Goal: Information Seeking & Learning: Learn about a topic

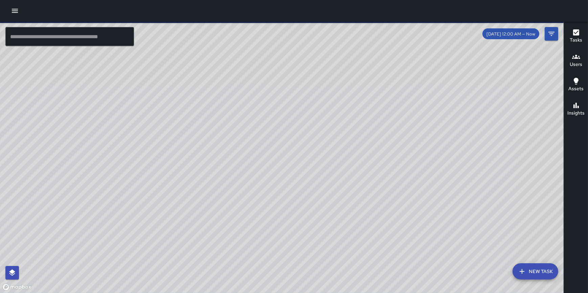
click at [14, 11] on icon "button" at bounding box center [15, 11] width 6 height 4
click at [14, 10] on icon "button" at bounding box center [15, 11] width 8 height 8
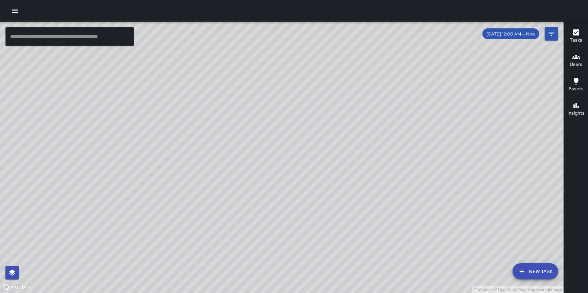
click at [14, 13] on icon "button" at bounding box center [15, 11] width 8 height 8
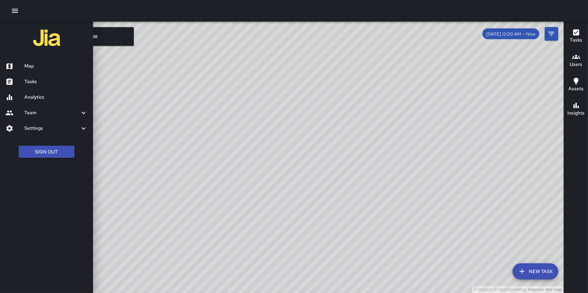
click at [44, 102] on link "Analytics" at bounding box center [46, 98] width 93 height 16
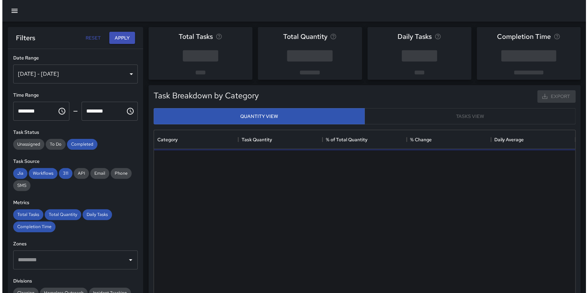
scroll to position [103, 0]
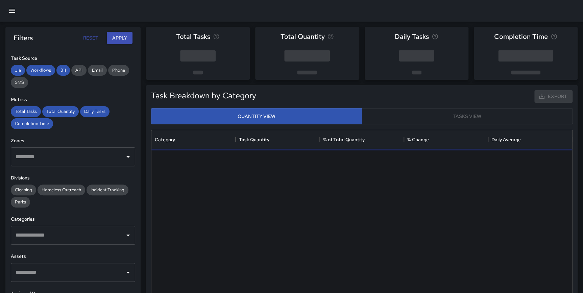
click at [13, 13] on icon "button" at bounding box center [12, 11] width 6 height 4
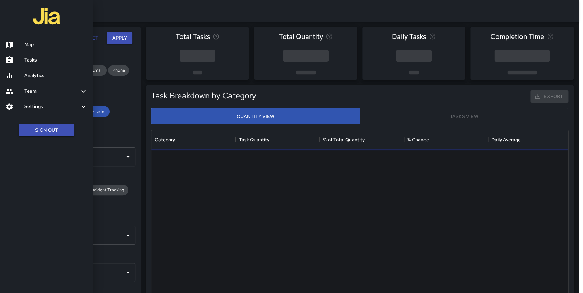
scroll to position [197, 416]
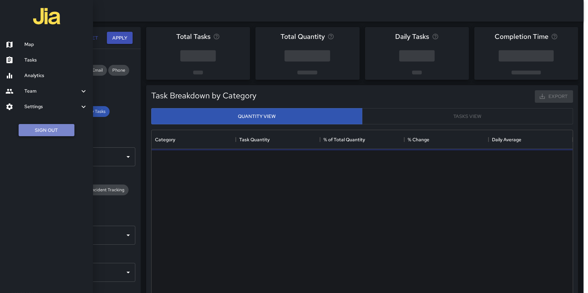
click at [34, 129] on button "Sign Out" at bounding box center [47, 130] width 56 height 13
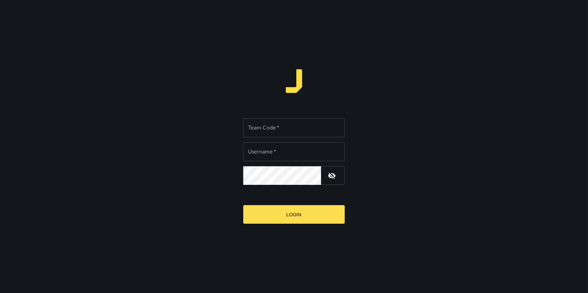
type input "**********"
click at [266, 123] on div "Team Code   * Team Code   *" at bounding box center [293, 127] width 101 height 19
type input "*****"
click at [243, 205] on button "Login" at bounding box center [293, 214] width 101 height 19
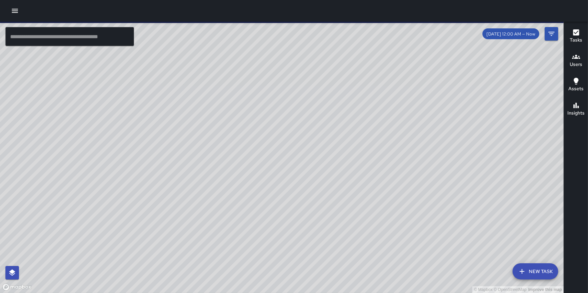
click at [16, 10] on icon "button" at bounding box center [15, 11] width 8 height 8
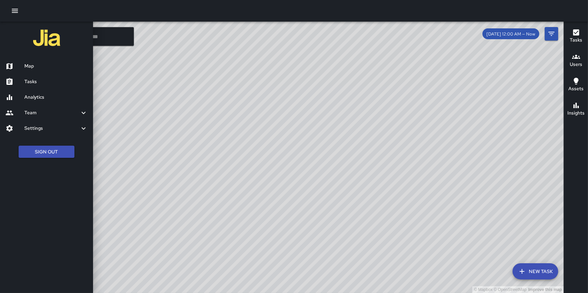
click at [32, 98] on h6 "Analytics" at bounding box center [55, 97] width 63 height 7
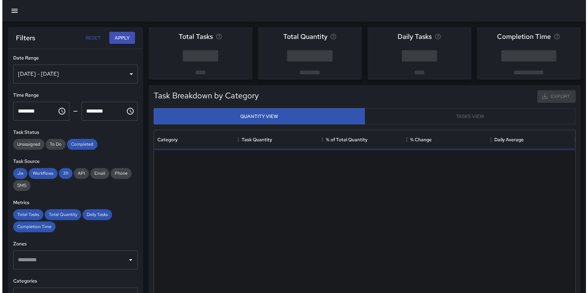
scroll to position [197, 416]
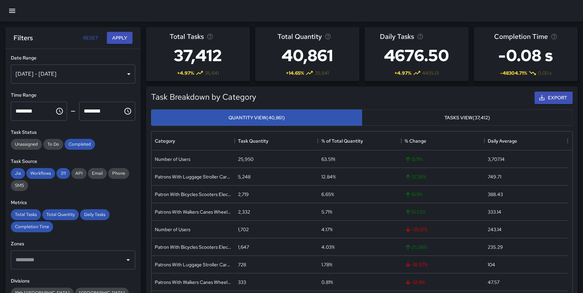
click at [124, 89] on div "**********" at bounding box center [72, 184] width 135 height 271
click at [17, 10] on button "button" at bounding box center [12, 11] width 16 height 16
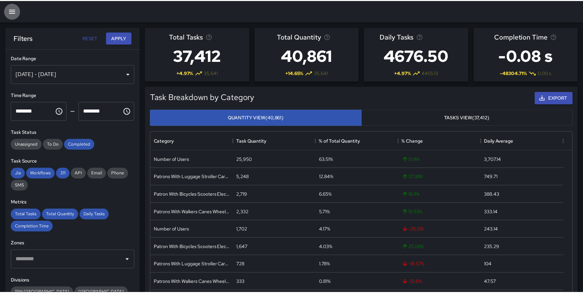
scroll to position [197, 416]
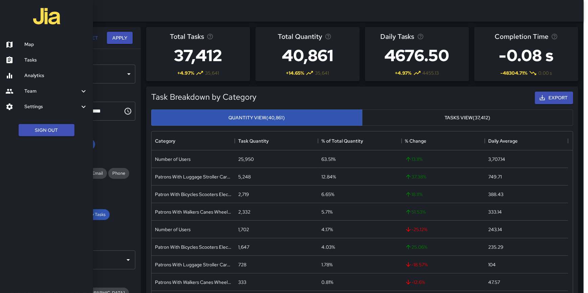
click at [42, 98] on div "Team" at bounding box center [46, 92] width 93 height 16
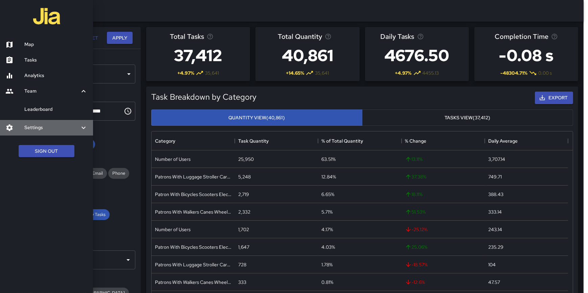
click at [42, 122] on div "Settings" at bounding box center [46, 128] width 93 height 16
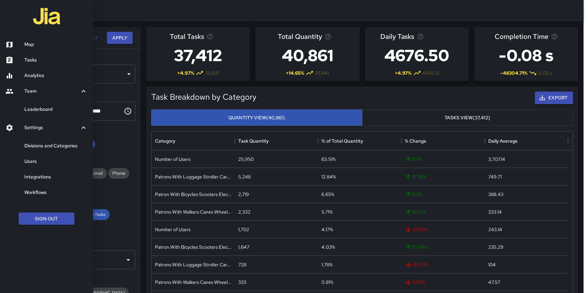
click at [54, 142] on link "Divisions and Categories" at bounding box center [46, 146] width 93 height 16
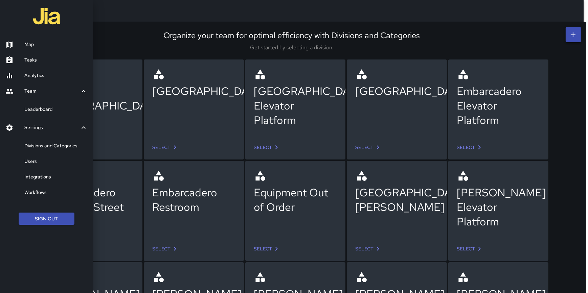
click at [166, 43] on div at bounding box center [294, 146] width 588 height 293
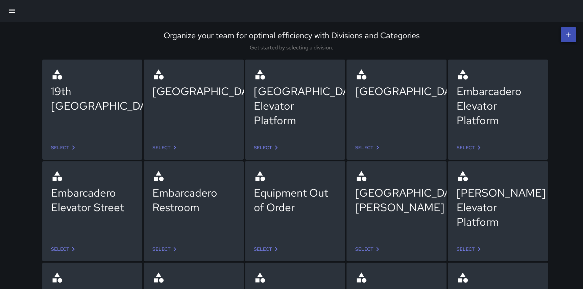
click at [15, 13] on icon "button" at bounding box center [12, 11] width 6 height 4
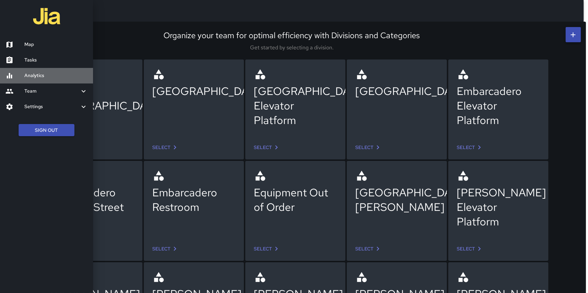
click at [36, 75] on h6 "Analytics" at bounding box center [55, 75] width 63 height 7
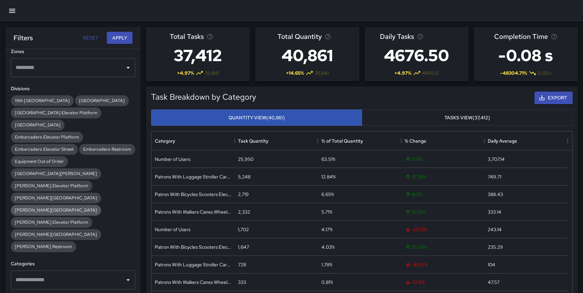
scroll to position [195, 0]
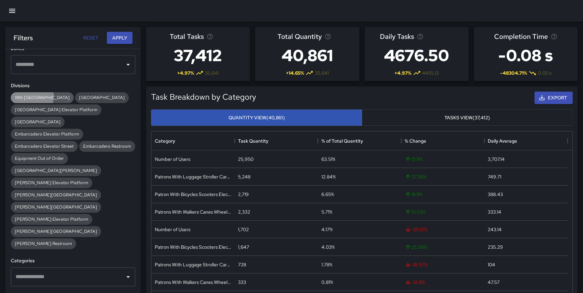
click at [31, 96] on span "19th [GEOGRAPHIC_DATA]" at bounding box center [42, 98] width 63 height 6
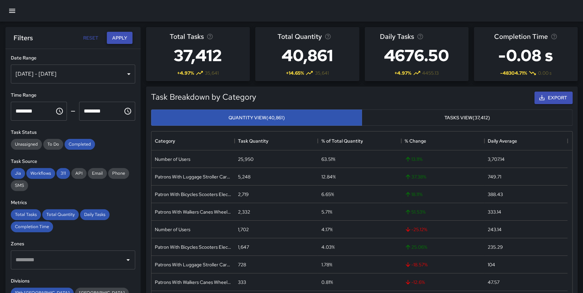
click at [116, 34] on button "Apply" at bounding box center [120, 38] width 26 height 13
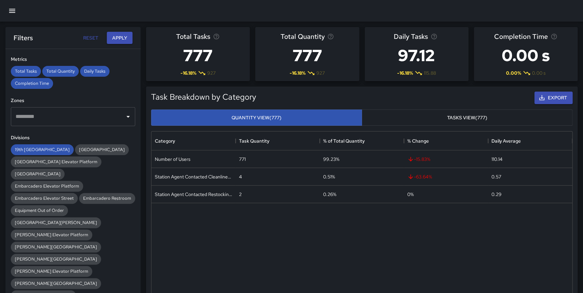
scroll to position [146, 0]
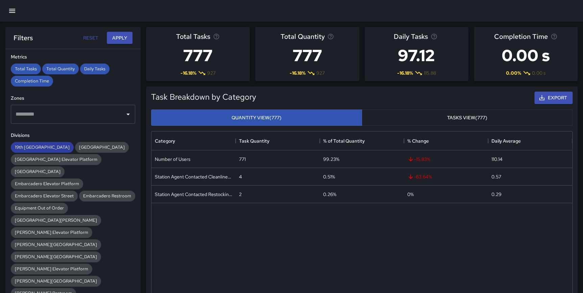
click at [44, 145] on span "19th [GEOGRAPHIC_DATA]" at bounding box center [42, 147] width 63 height 6
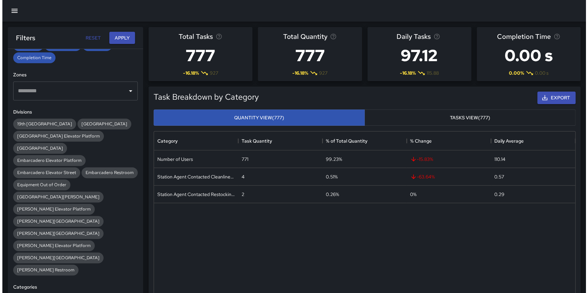
scroll to position [0, 0]
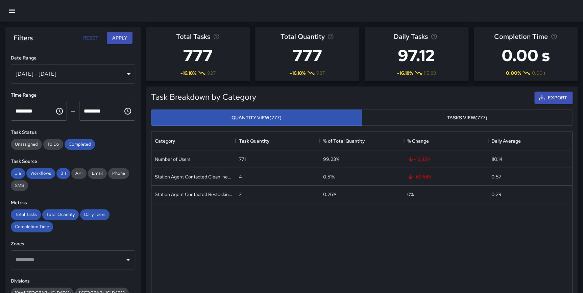
click at [14, 10] on icon "button" at bounding box center [12, 11] width 8 height 8
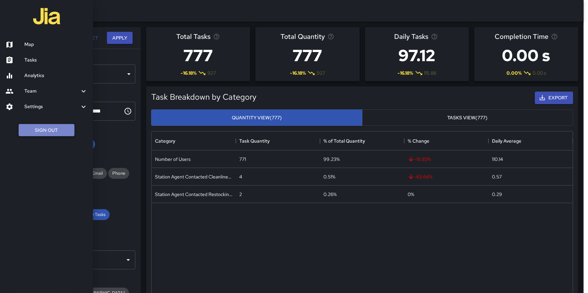
click at [56, 130] on button "Sign Out" at bounding box center [47, 130] width 56 height 13
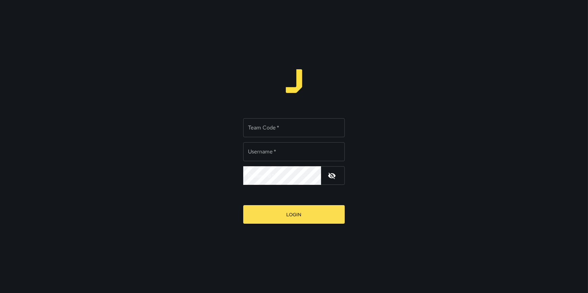
type input "**********"
click at [266, 129] on input "Team Code   *" at bounding box center [293, 127] width 101 height 19
type input "*****"
click at [363, 88] on div "**********" at bounding box center [294, 146] width 588 height 293
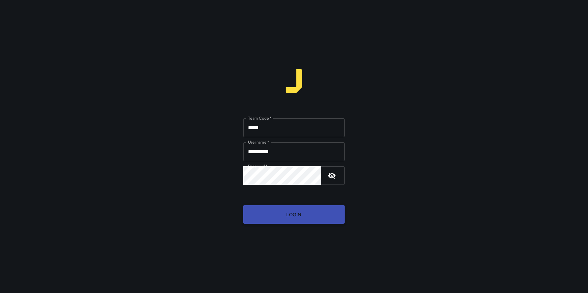
click at [310, 213] on button "Login" at bounding box center [293, 214] width 101 height 19
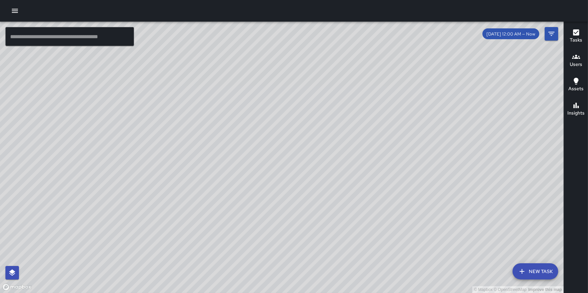
click at [15, 9] on icon "button" at bounding box center [15, 11] width 8 height 8
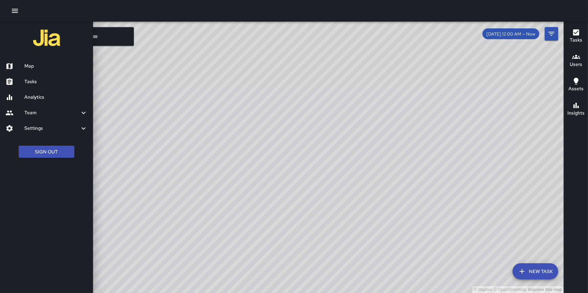
click at [43, 128] on h6 "Settings" at bounding box center [51, 128] width 55 height 7
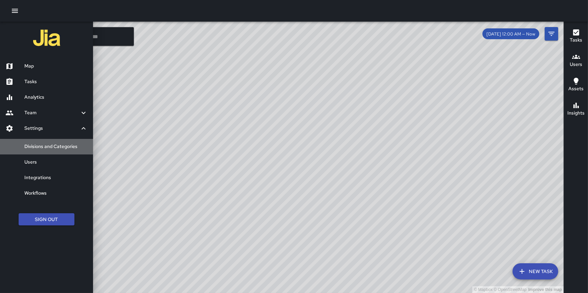
click at [47, 145] on h6 "Divisions and Categories" at bounding box center [55, 146] width 63 height 7
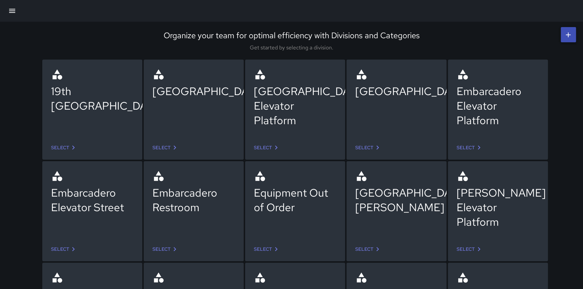
click at [14, 8] on icon "button" at bounding box center [12, 11] width 8 height 8
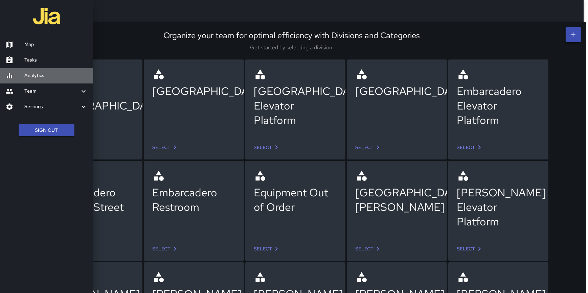
click at [34, 78] on h6 "Analytics" at bounding box center [55, 75] width 63 height 7
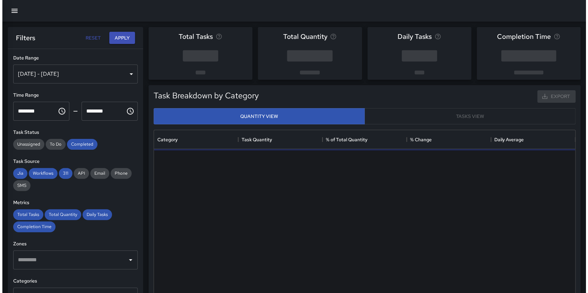
scroll to position [197, 416]
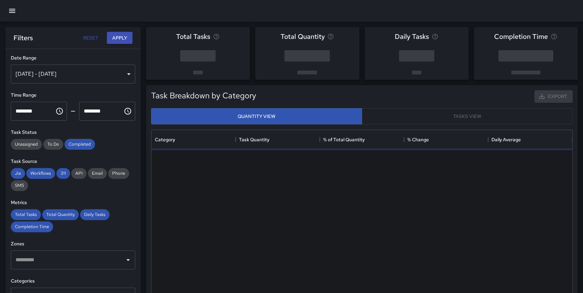
click at [69, 68] on div "[DATE] - [DATE]" at bounding box center [73, 74] width 124 height 19
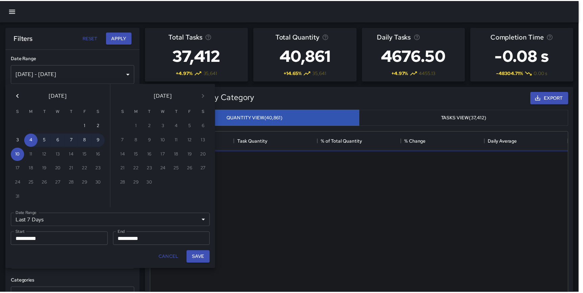
scroll to position [197, 416]
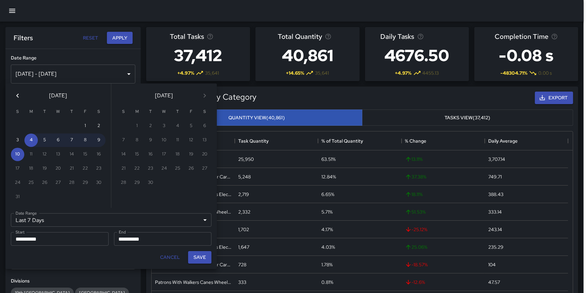
click at [20, 95] on icon "Previous month" at bounding box center [18, 96] width 8 height 8
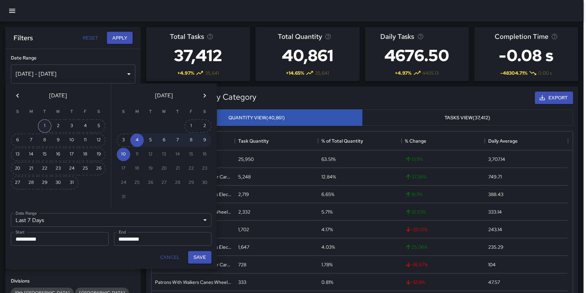
click at [44, 123] on button "1" at bounding box center [45, 126] width 14 height 14
type input "******"
type input "**********"
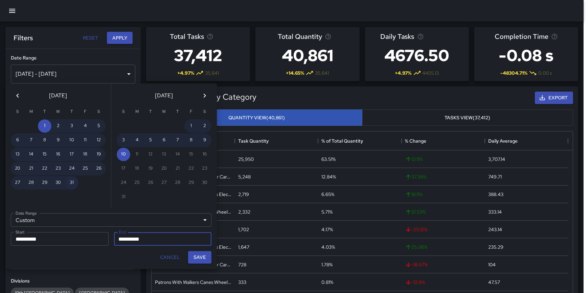
click at [71, 184] on button "31" at bounding box center [72, 183] width 14 height 14
type input "**********"
click at [200, 255] on button "Save" at bounding box center [199, 257] width 23 height 13
type input "**********"
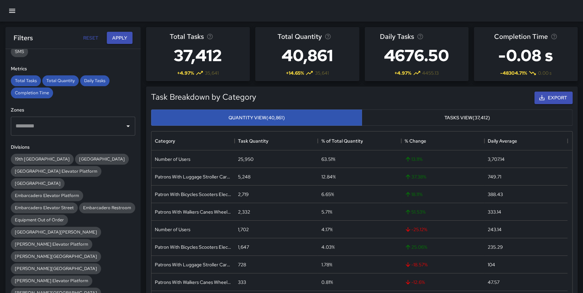
scroll to position [135, 0]
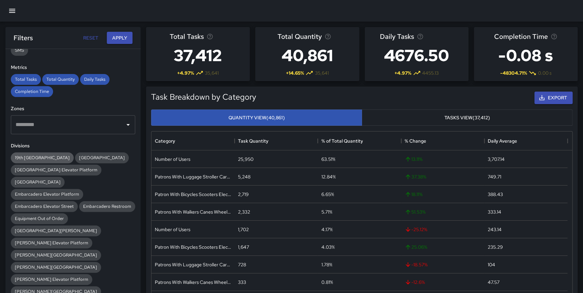
click at [47, 157] on span "19th [GEOGRAPHIC_DATA]" at bounding box center [42, 158] width 63 height 6
click at [120, 34] on button "Apply" at bounding box center [120, 38] width 26 height 13
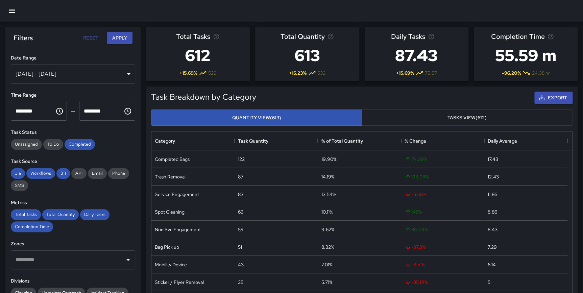
scroll to position [5, 5]
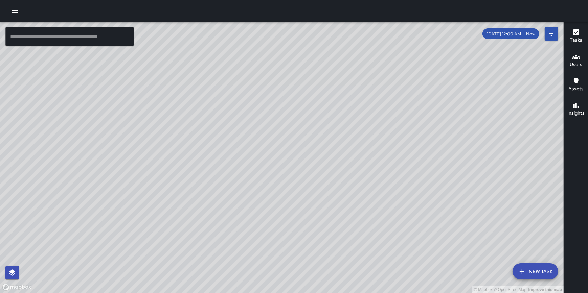
click at [17, 6] on button "button" at bounding box center [15, 11] width 14 height 14
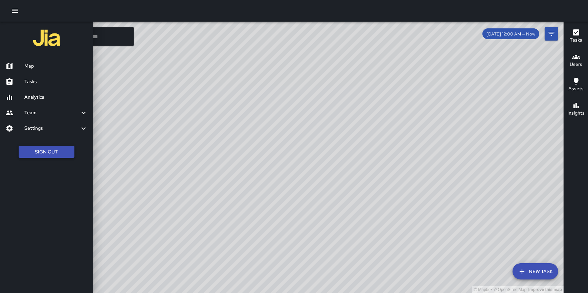
click at [29, 149] on button "Sign Out" at bounding box center [47, 152] width 56 height 13
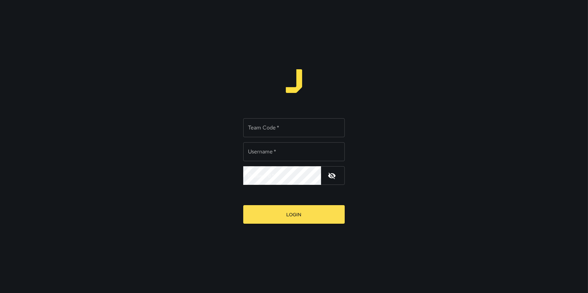
type input "**********"
click at [265, 126] on input "Team Code   *" at bounding box center [293, 127] width 101 height 19
type input "*****"
click at [243, 205] on button "Login" at bounding box center [293, 214] width 101 height 19
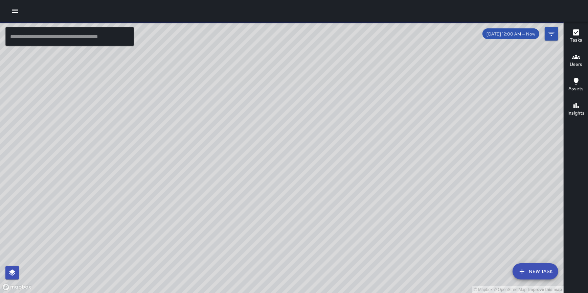
click at [16, 9] on icon "button" at bounding box center [15, 11] width 6 height 4
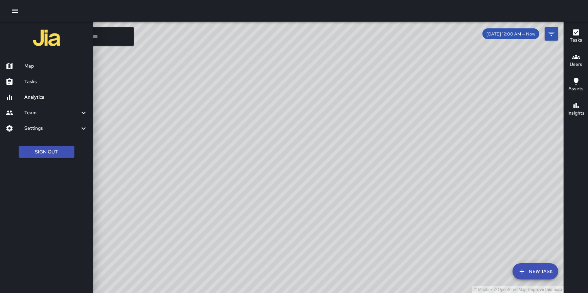
click at [30, 94] on h6 "Analytics" at bounding box center [55, 97] width 63 height 7
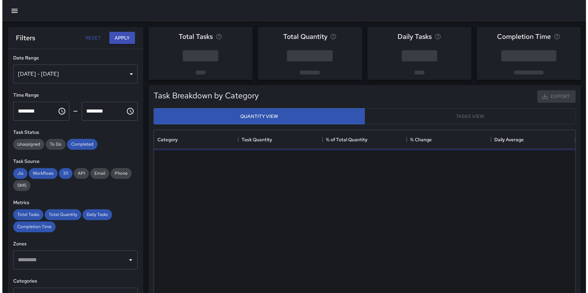
scroll to position [197, 416]
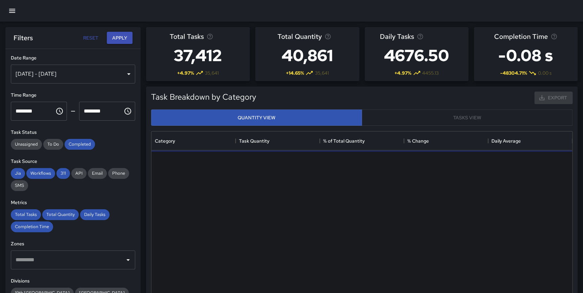
click at [78, 74] on div "[DATE] - [DATE]" at bounding box center [73, 74] width 124 height 19
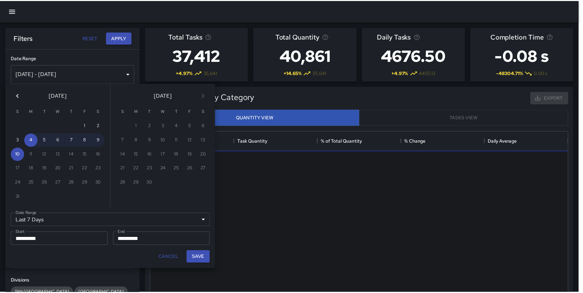
scroll to position [197, 416]
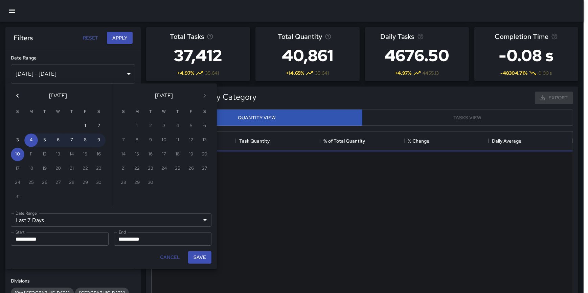
click at [19, 96] on icon "Previous month" at bounding box center [18, 96] width 8 height 8
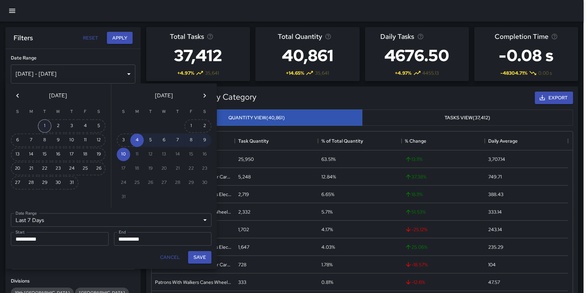
click at [41, 123] on button "1" at bounding box center [45, 126] width 14 height 14
type input "******"
type input "**********"
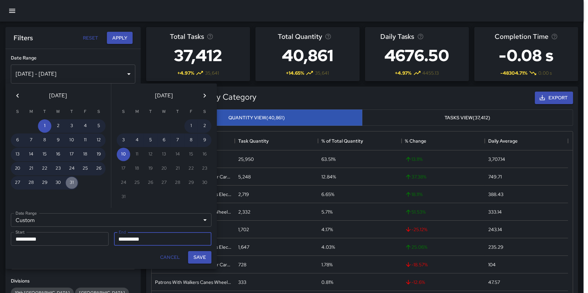
click at [71, 180] on button "31" at bounding box center [72, 183] width 14 height 14
type input "**********"
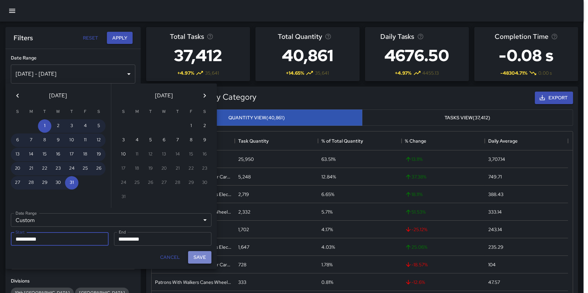
click at [201, 256] on button "Save" at bounding box center [199, 257] width 23 height 13
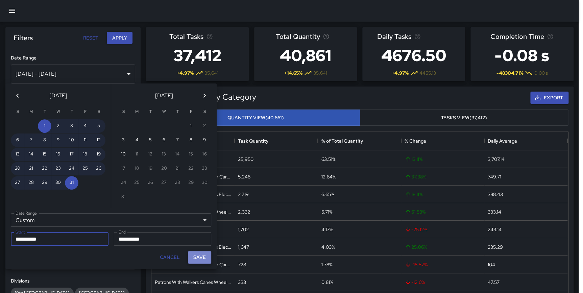
type input "**********"
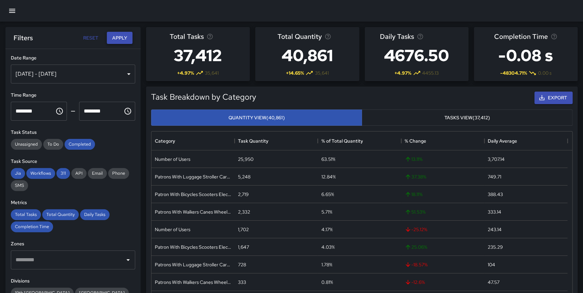
click at [123, 39] on button "Apply" at bounding box center [120, 38] width 26 height 13
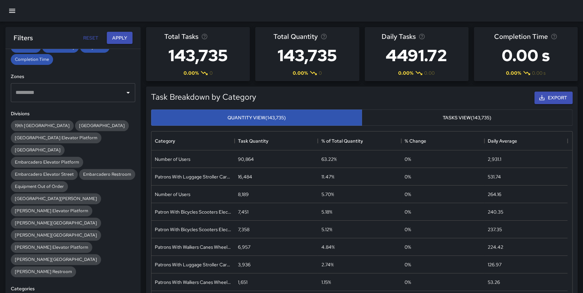
scroll to position [175, 0]
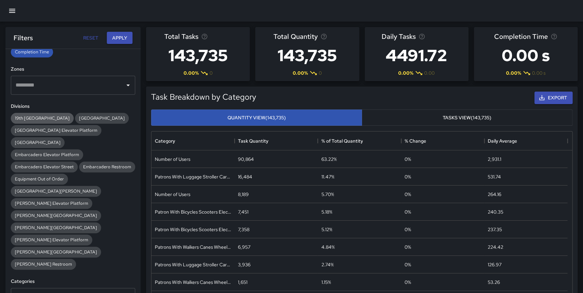
click at [39, 121] on span "19th [GEOGRAPHIC_DATA]" at bounding box center [42, 118] width 63 height 6
click at [557, 93] on button "Export" at bounding box center [554, 98] width 38 height 13
click at [85, 119] on span "[GEOGRAPHIC_DATA]" at bounding box center [102, 118] width 54 height 6
click at [38, 117] on span "19th [GEOGRAPHIC_DATA]" at bounding box center [42, 118] width 63 height 6
click at [120, 40] on button "Apply" at bounding box center [120, 38] width 26 height 13
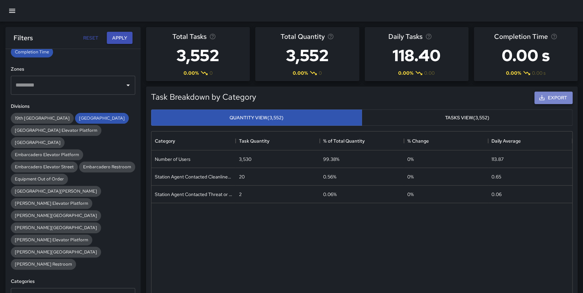
click at [551, 97] on button "Export" at bounding box center [554, 98] width 38 height 13
click at [79, 170] on span "Embarcadero Restroom" at bounding box center [107, 167] width 56 height 6
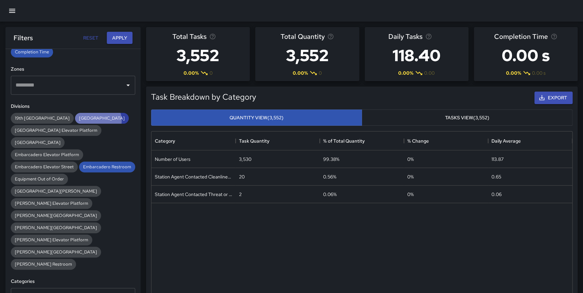
click at [75, 120] on span "[GEOGRAPHIC_DATA]" at bounding box center [102, 118] width 54 height 6
click at [121, 39] on button "Apply" at bounding box center [120, 38] width 26 height 13
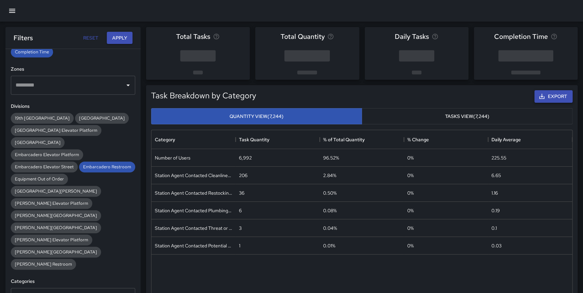
click at [555, 98] on button "Export" at bounding box center [554, 96] width 38 height 13
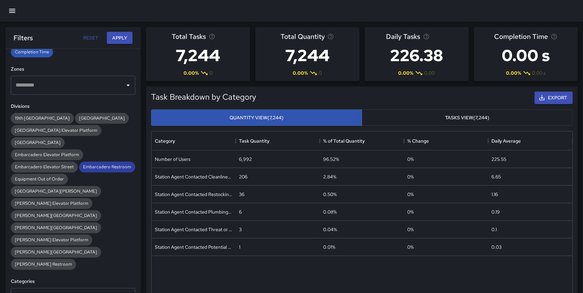
click at [79, 172] on div "Embarcadero Restroom" at bounding box center [107, 167] width 56 height 11
click at [43, 192] on span "[GEOGRAPHIC_DATA][PERSON_NAME]" at bounding box center [56, 191] width 90 height 6
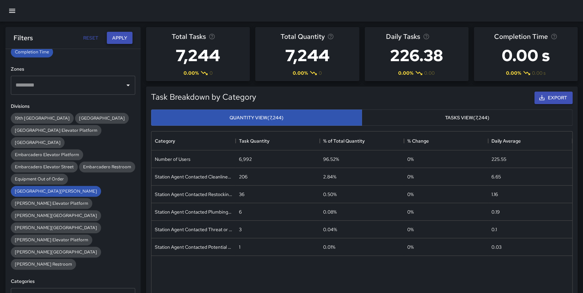
click at [121, 43] on button "Apply" at bounding box center [120, 38] width 26 height 13
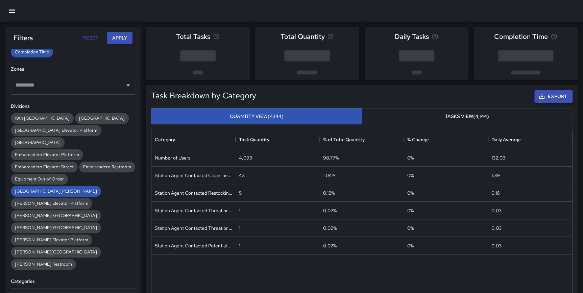
click at [550, 98] on button "Export" at bounding box center [554, 96] width 38 height 13
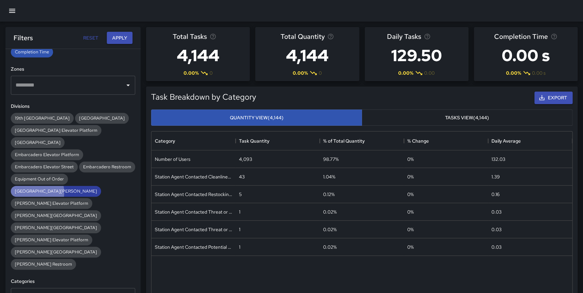
click at [34, 192] on span "[GEOGRAPHIC_DATA][PERSON_NAME]" at bounding box center [56, 191] width 90 height 6
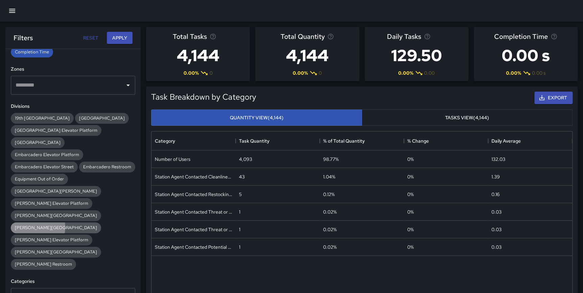
click at [95, 225] on span "[PERSON_NAME][GEOGRAPHIC_DATA]" at bounding box center [56, 228] width 90 height 6
click at [119, 38] on button "Apply" at bounding box center [120, 38] width 26 height 13
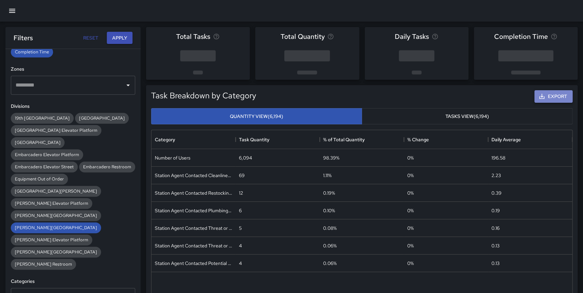
click at [552, 98] on button "Export" at bounding box center [554, 96] width 38 height 13
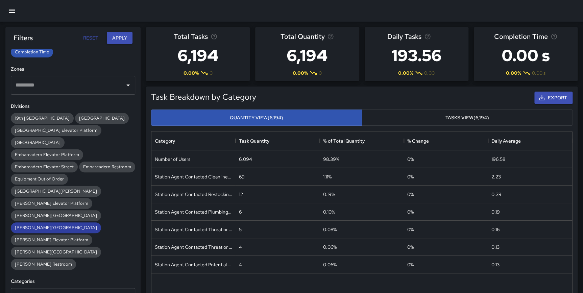
click at [99, 225] on span "[PERSON_NAME][GEOGRAPHIC_DATA]" at bounding box center [56, 228] width 90 height 6
click at [39, 261] on span "[PERSON_NAME] Restroom" at bounding box center [43, 264] width 65 height 6
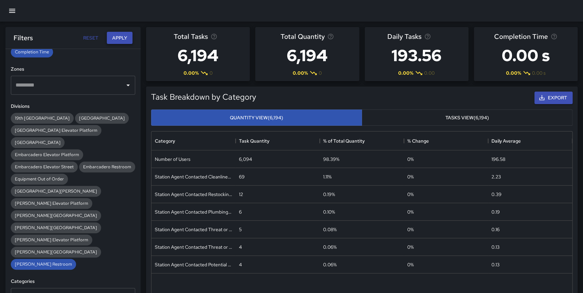
click at [115, 41] on button "Apply" at bounding box center [120, 38] width 26 height 13
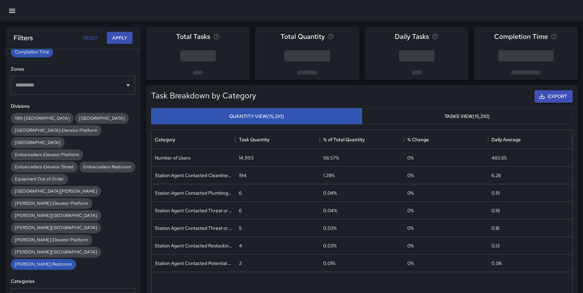
click at [553, 99] on button "Export" at bounding box center [554, 96] width 38 height 13
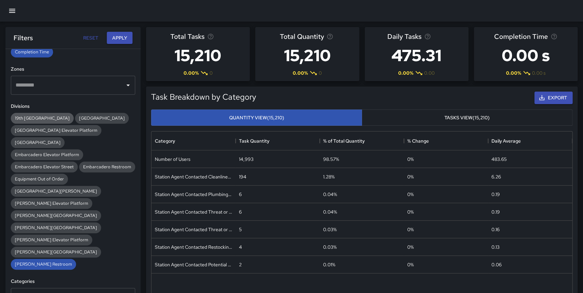
click at [32, 119] on span "19th [GEOGRAPHIC_DATA]" at bounding box center [42, 118] width 63 height 6
click at [75, 118] on span "[GEOGRAPHIC_DATA]" at bounding box center [102, 118] width 54 height 6
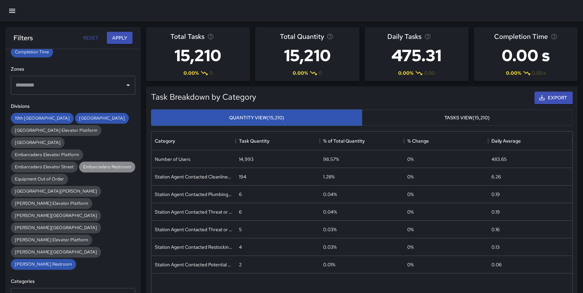
click at [79, 170] on span "Embarcadero Restroom" at bounding box center [107, 167] width 56 height 6
click at [46, 191] on span "[GEOGRAPHIC_DATA][PERSON_NAME]" at bounding box center [56, 191] width 90 height 6
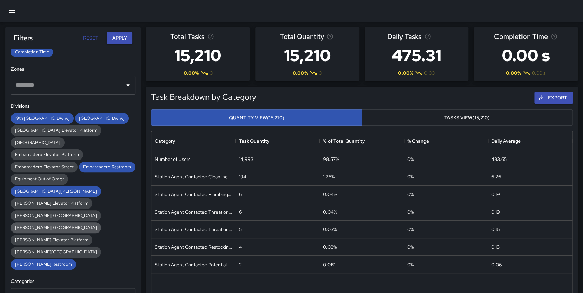
click at [101, 225] on span "[PERSON_NAME][GEOGRAPHIC_DATA]" at bounding box center [56, 228] width 90 height 6
click at [115, 35] on button "Apply" at bounding box center [120, 38] width 26 height 13
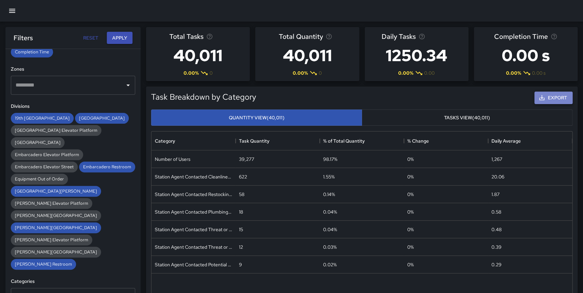
click at [545, 96] on icon "button" at bounding box center [542, 97] width 7 height 7
click at [275, 140] on icon "Sort" at bounding box center [274, 141] width 6 height 6
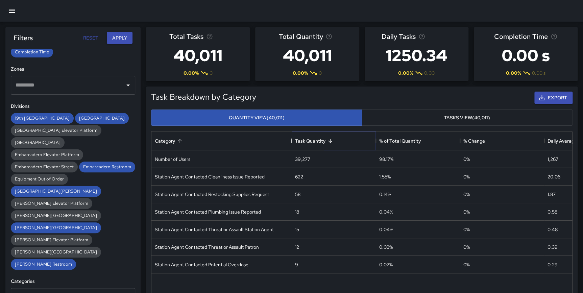
drag, startPoint x: 236, startPoint y: 139, endPoint x: 292, endPoint y: 134, distance: 56.4
click at [292, 134] on div "Category" at bounding box center [292, 141] width 8 height 19
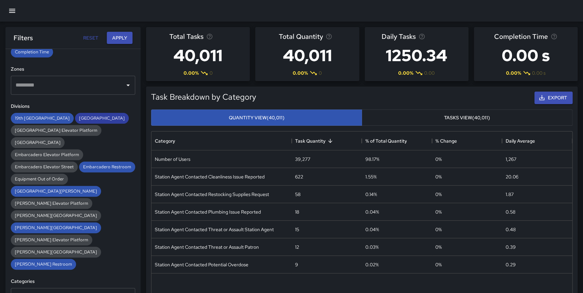
drag, startPoint x: 28, startPoint y: 119, endPoint x: 58, endPoint y: 118, distance: 29.8
click at [28, 119] on span "19th [GEOGRAPHIC_DATA]" at bounding box center [42, 118] width 63 height 6
click at [80, 118] on span "[GEOGRAPHIC_DATA]" at bounding box center [102, 118] width 54 height 6
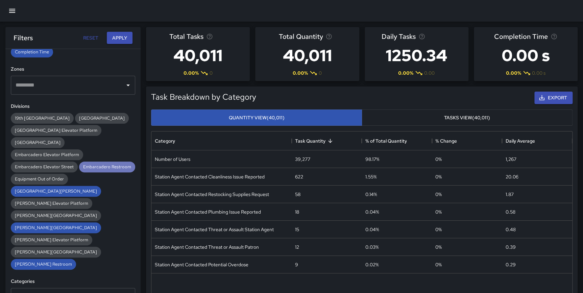
click at [79, 170] on span "Embarcadero Restroom" at bounding box center [107, 167] width 56 height 6
click at [45, 191] on span "[GEOGRAPHIC_DATA][PERSON_NAME]" at bounding box center [56, 191] width 90 height 6
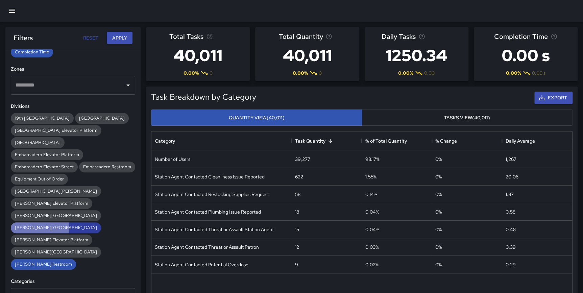
drag, startPoint x: 105, startPoint y: 215, endPoint x: 88, endPoint y: 220, distance: 17.2
click at [101, 225] on span "[PERSON_NAME][GEOGRAPHIC_DATA]" at bounding box center [56, 228] width 90 height 6
click at [119, 37] on button "Apply" at bounding box center [120, 38] width 26 height 13
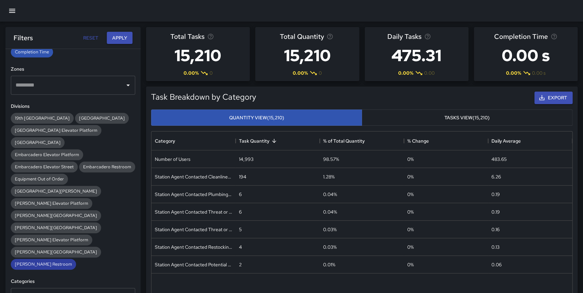
click at [24, 261] on span "[PERSON_NAME] Restroom" at bounding box center [43, 264] width 65 height 6
click at [92, 225] on span "[PERSON_NAME][GEOGRAPHIC_DATA]" at bounding box center [56, 228] width 90 height 6
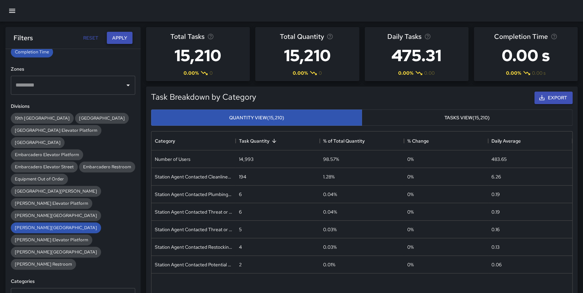
click at [119, 37] on button "Apply" at bounding box center [120, 38] width 26 height 13
drag, startPoint x: 101, startPoint y: 214, endPoint x: 92, endPoint y: 189, distance: 26.2
click at [101, 225] on span "[PERSON_NAME][GEOGRAPHIC_DATA]" at bounding box center [56, 228] width 90 height 6
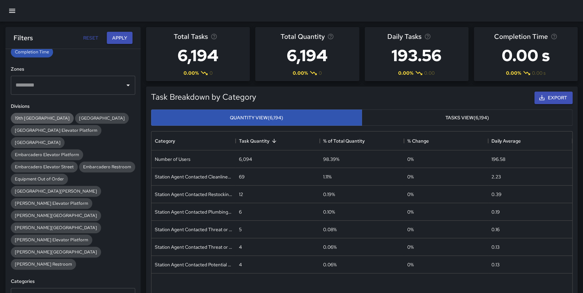
click at [32, 116] on span "19th [GEOGRAPHIC_DATA]" at bounding box center [42, 118] width 63 height 6
click at [114, 37] on button "Apply" at bounding box center [120, 38] width 26 height 13
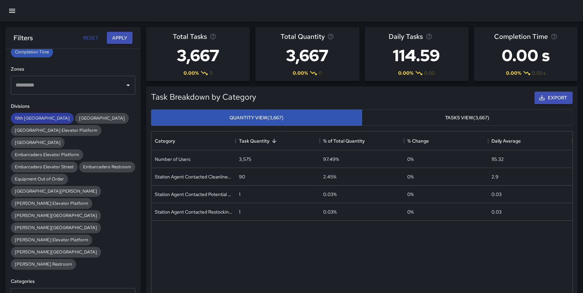
click at [38, 117] on span "19th [GEOGRAPHIC_DATA]" at bounding box center [42, 118] width 63 height 6
click at [33, 189] on span "[GEOGRAPHIC_DATA][PERSON_NAME]" at bounding box center [56, 191] width 90 height 6
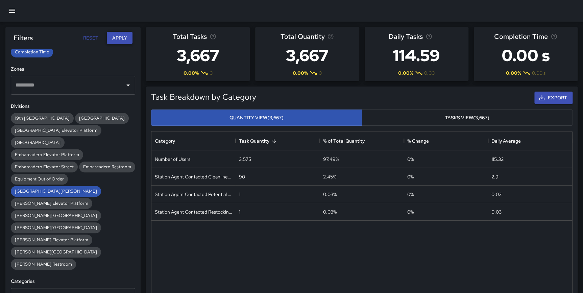
click at [120, 38] on button "Apply" at bounding box center [120, 38] width 26 height 13
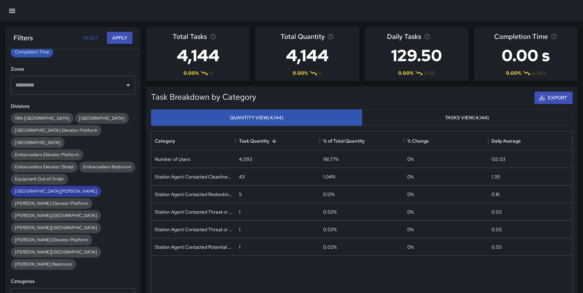
click at [42, 190] on span "[GEOGRAPHIC_DATA][PERSON_NAME]" at bounding box center [56, 191] width 90 height 6
click at [79, 170] on span "Embarcadero Restroom" at bounding box center [107, 167] width 56 height 6
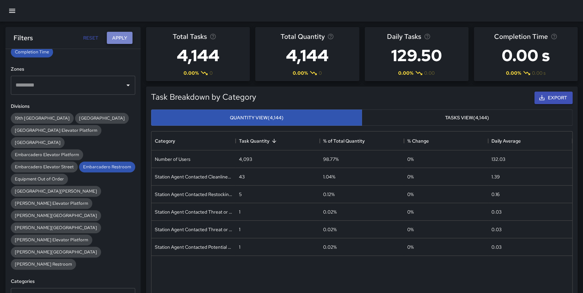
click at [110, 37] on button "Apply" at bounding box center [120, 38] width 26 height 13
click at [79, 170] on span "Embarcadero Restroom" at bounding box center [107, 167] width 56 height 6
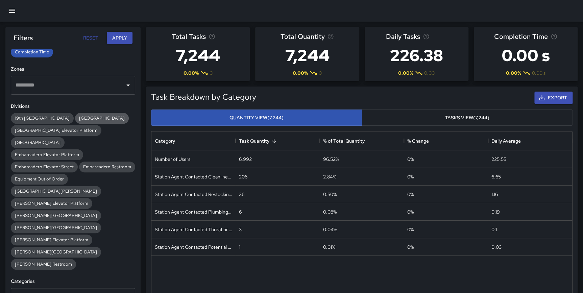
click at [75, 116] on span "[GEOGRAPHIC_DATA]" at bounding box center [102, 118] width 54 height 6
click at [116, 36] on button "Apply" at bounding box center [120, 38] width 26 height 13
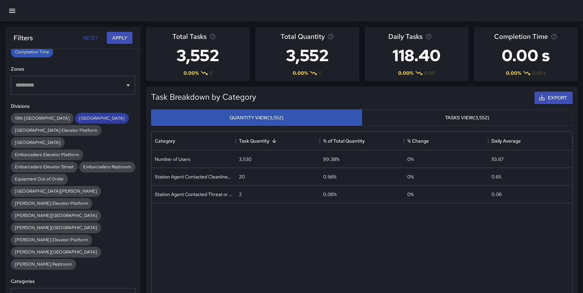
click at [75, 118] on span "[GEOGRAPHIC_DATA]" at bounding box center [102, 118] width 54 height 6
click at [32, 118] on span "19th [GEOGRAPHIC_DATA]" at bounding box center [42, 118] width 63 height 6
click at [75, 115] on span "[GEOGRAPHIC_DATA]" at bounding box center [102, 118] width 54 height 6
click at [79, 170] on span "Embarcadero Restroom" at bounding box center [107, 167] width 56 height 6
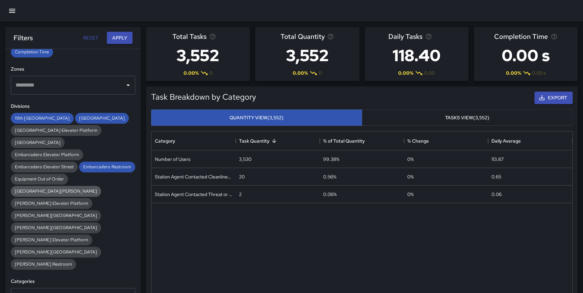
click at [47, 189] on span "[GEOGRAPHIC_DATA][PERSON_NAME]" at bounding box center [56, 191] width 90 height 6
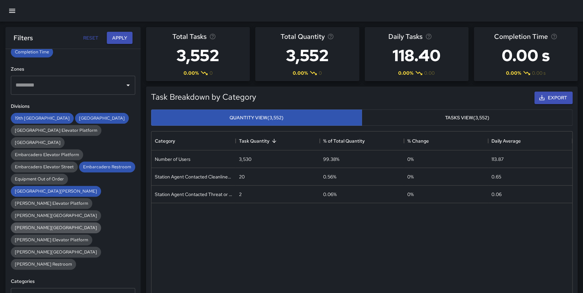
click at [101, 225] on span "[PERSON_NAME][GEOGRAPHIC_DATA]" at bounding box center [56, 228] width 90 height 6
click at [31, 261] on span "[PERSON_NAME] Restroom" at bounding box center [43, 264] width 65 height 6
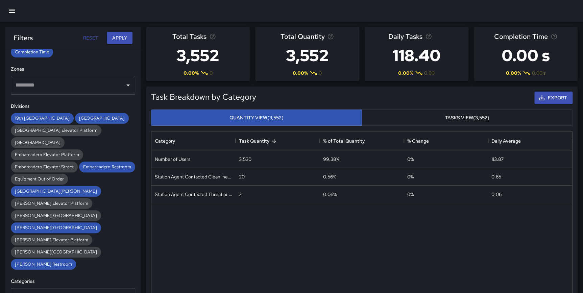
click at [115, 38] on button "Apply" at bounding box center [120, 38] width 26 height 13
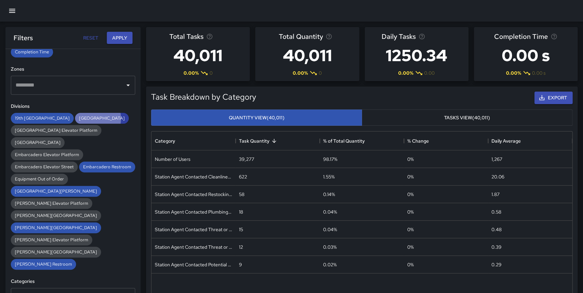
click at [75, 118] on span "[GEOGRAPHIC_DATA]" at bounding box center [102, 118] width 54 height 6
click at [79, 170] on span "Embarcadero Restroom" at bounding box center [107, 167] width 56 height 6
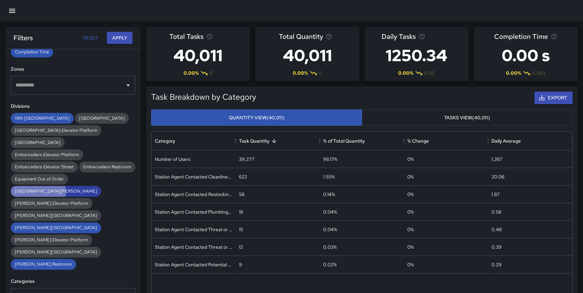
click at [38, 191] on span "[GEOGRAPHIC_DATA][PERSON_NAME]" at bounding box center [56, 191] width 90 height 6
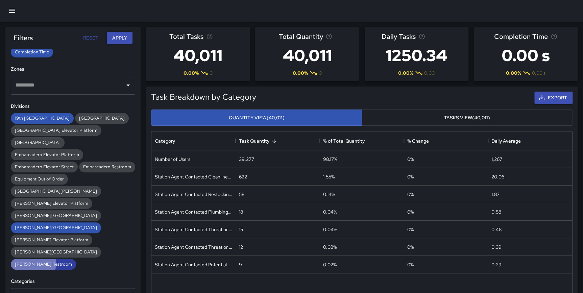
click at [33, 261] on span "[PERSON_NAME] Restroom" at bounding box center [43, 264] width 65 height 6
click at [100, 225] on span "[PERSON_NAME][GEOGRAPHIC_DATA]" at bounding box center [56, 228] width 90 height 6
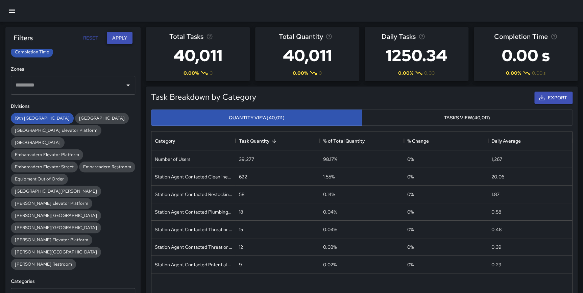
click at [122, 36] on button "Apply" at bounding box center [120, 38] width 26 height 13
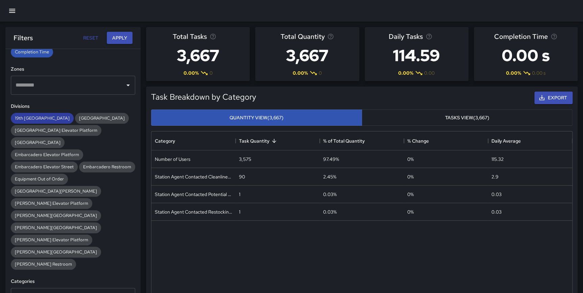
click at [23, 118] on span "19th [GEOGRAPHIC_DATA]" at bounding box center [42, 118] width 63 height 6
click at [75, 116] on span "[GEOGRAPHIC_DATA]" at bounding box center [102, 118] width 54 height 6
click at [122, 38] on button "Apply" at bounding box center [120, 38] width 26 height 13
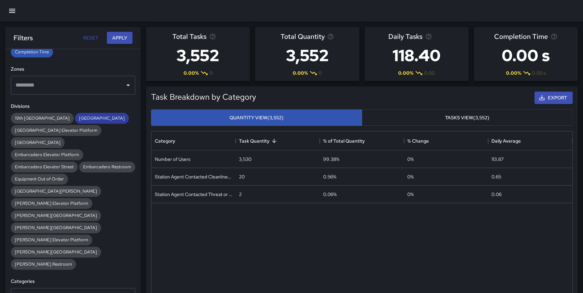
click at [77, 118] on span "[GEOGRAPHIC_DATA]" at bounding box center [102, 118] width 54 height 6
click at [79, 170] on span "Embarcadero Restroom" at bounding box center [107, 167] width 56 height 6
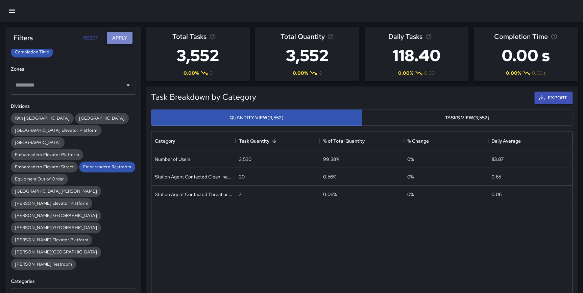
click at [115, 37] on button "Apply" at bounding box center [120, 38] width 26 height 13
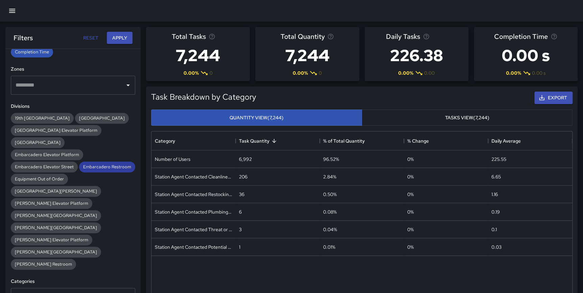
drag, startPoint x: 47, startPoint y: 178, endPoint x: 49, endPoint y: 184, distance: 6.0
click at [79, 170] on span "Embarcadero Restroom" at bounding box center [107, 167] width 56 height 6
click at [51, 190] on span "[GEOGRAPHIC_DATA][PERSON_NAME]" at bounding box center [56, 191] width 90 height 6
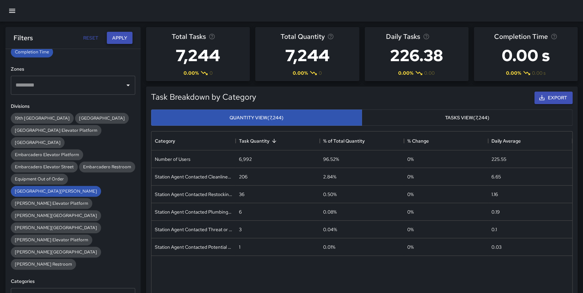
click at [108, 40] on button "Apply" at bounding box center [120, 38] width 26 height 13
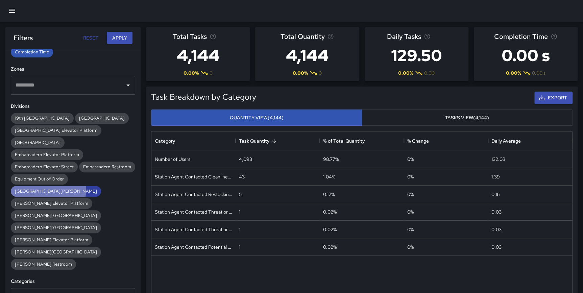
click at [48, 189] on span "[GEOGRAPHIC_DATA][PERSON_NAME]" at bounding box center [56, 191] width 90 height 6
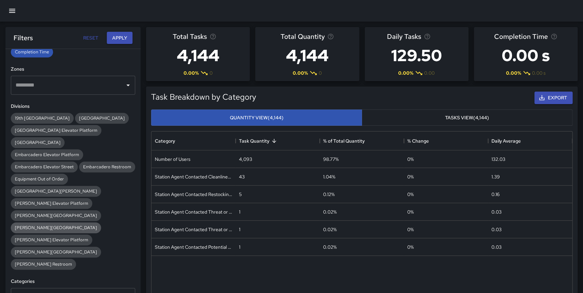
click at [101, 225] on span "[PERSON_NAME][GEOGRAPHIC_DATA]" at bounding box center [56, 228] width 90 height 6
click at [113, 37] on button "Apply" at bounding box center [120, 38] width 26 height 13
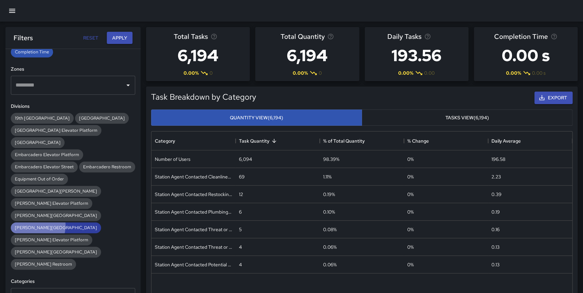
click at [97, 225] on span "[PERSON_NAME][GEOGRAPHIC_DATA]" at bounding box center [56, 228] width 90 height 6
click at [33, 261] on span "[PERSON_NAME] Restroom" at bounding box center [43, 264] width 65 height 6
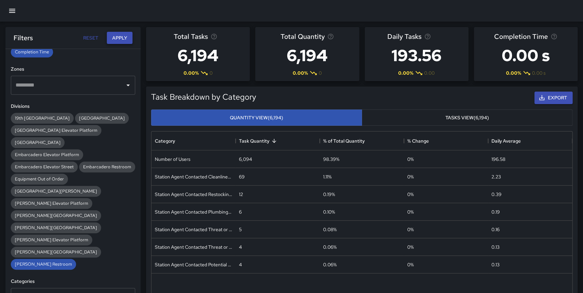
click at [121, 34] on button "Apply" at bounding box center [120, 38] width 26 height 13
click at [34, 261] on span "[PERSON_NAME] Restroom" at bounding box center [43, 264] width 65 height 6
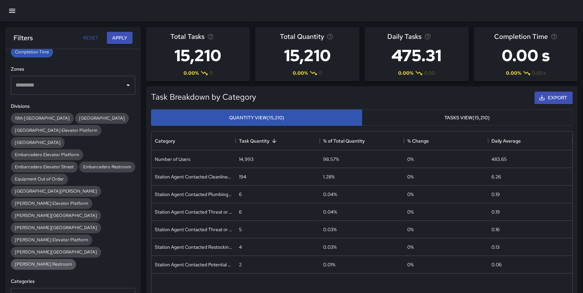
click at [42, 261] on span "[PERSON_NAME] Restroom" at bounding box center [43, 264] width 65 height 6
click at [115, 41] on button "Apply" at bounding box center [120, 38] width 26 height 13
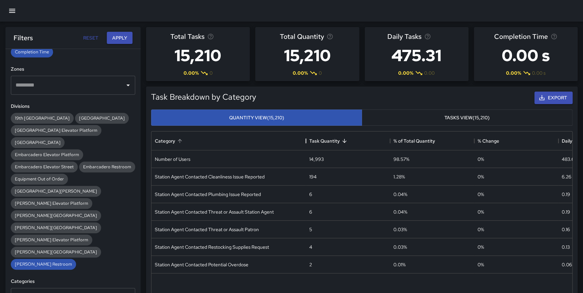
drag, startPoint x: 233, startPoint y: 138, endPoint x: 303, endPoint y: 145, distance: 70.7
click at [303, 145] on div "Category" at bounding box center [306, 141] width 8 height 19
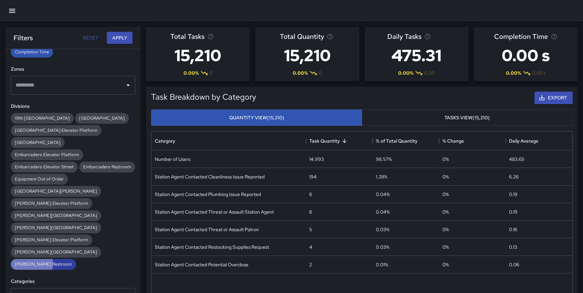
click at [28, 261] on span "[PERSON_NAME] Restroom" at bounding box center [43, 264] width 65 height 6
click at [97, 225] on span "[PERSON_NAME][GEOGRAPHIC_DATA]" at bounding box center [56, 228] width 90 height 6
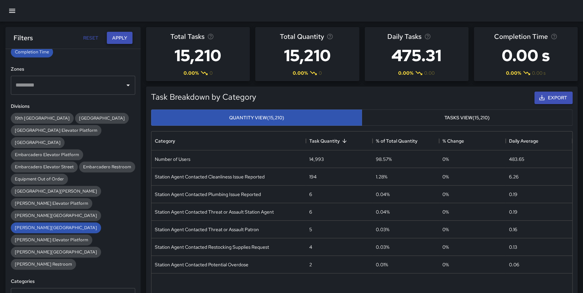
click at [115, 43] on button "Apply" at bounding box center [120, 38] width 26 height 13
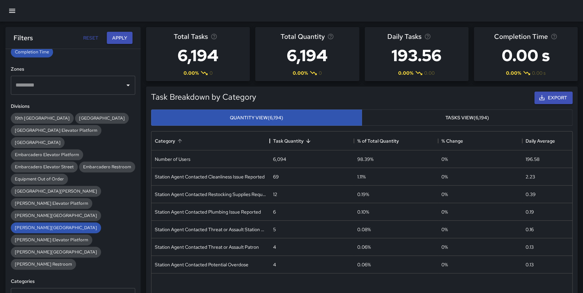
drag, startPoint x: 237, startPoint y: 143, endPoint x: 271, endPoint y: 142, distance: 34.2
click at [271, 142] on div "Category" at bounding box center [270, 141] width 8 height 19
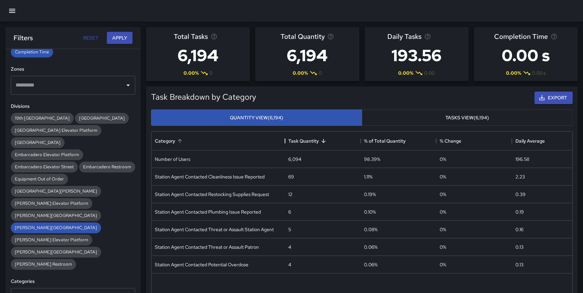
drag, startPoint x: 269, startPoint y: 142, endPoint x: 284, endPoint y: 142, distance: 15.2
click at [284, 142] on div "Category" at bounding box center [285, 141] width 8 height 19
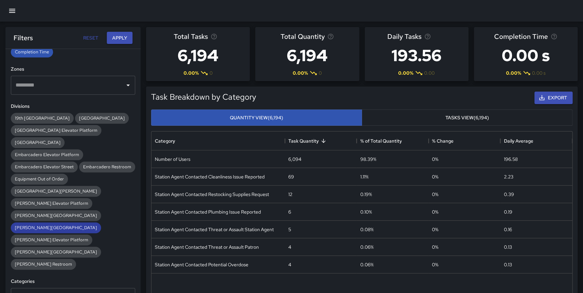
click at [101, 225] on span "[PERSON_NAME][GEOGRAPHIC_DATA]" at bounding box center [56, 228] width 90 height 6
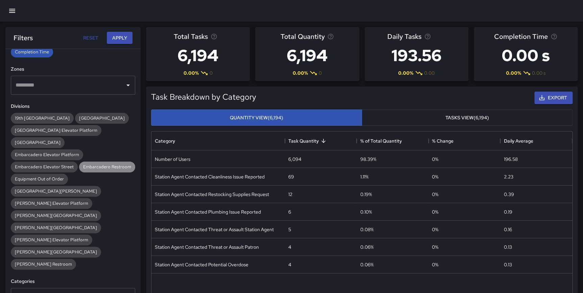
click at [79, 170] on span "Embarcadero Restroom" at bounding box center [107, 167] width 56 height 6
click at [123, 37] on button "Apply" at bounding box center [120, 38] width 26 height 13
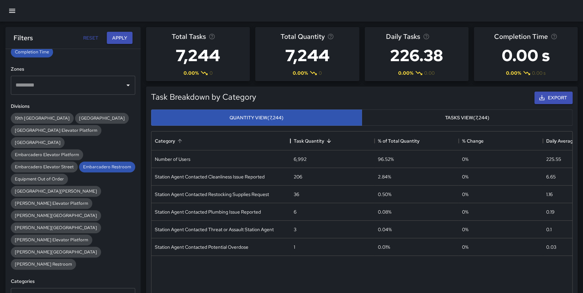
drag, startPoint x: 238, startPoint y: 142, endPoint x: 293, endPoint y: 140, distance: 54.8
click at [293, 140] on div "Category" at bounding box center [290, 141] width 8 height 19
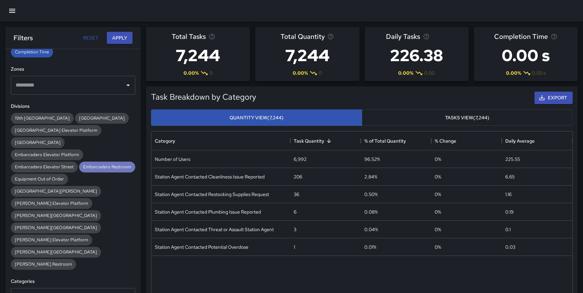
click at [79, 170] on span "Embarcadero Restroom" at bounding box center [107, 167] width 56 height 6
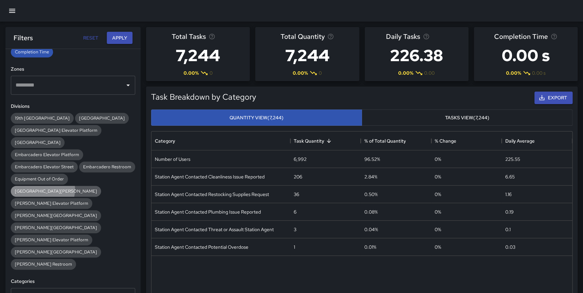
click at [42, 189] on span "[GEOGRAPHIC_DATA][PERSON_NAME]" at bounding box center [56, 191] width 90 height 6
click at [123, 39] on button "Apply" at bounding box center [120, 38] width 26 height 13
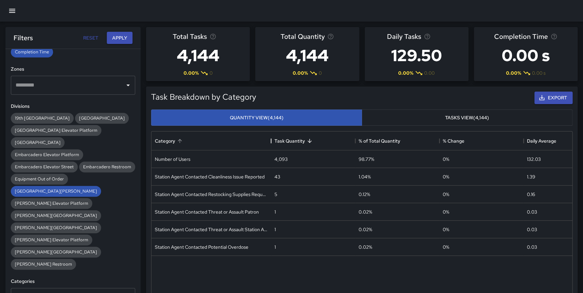
drag, startPoint x: 236, startPoint y: 142, endPoint x: 272, endPoint y: 144, distance: 35.6
click at [272, 144] on div "Category" at bounding box center [271, 141] width 8 height 19
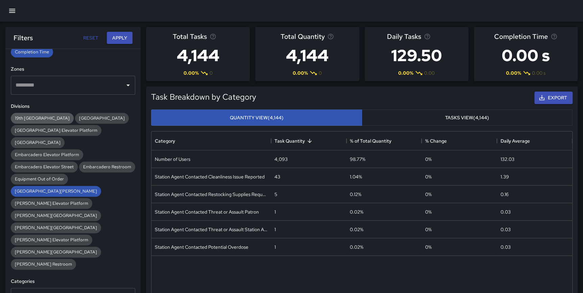
click at [31, 116] on span "19th [GEOGRAPHIC_DATA]" at bounding box center [42, 118] width 63 height 6
drag, startPoint x: 36, startPoint y: 190, endPoint x: 38, endPoint y: 186, distance: 4.6
click at [36, 190] on span "[GEOGRAPHIC_DATA][PERSON_NAME]" at bounding box center [56, 191] width 90 height 6
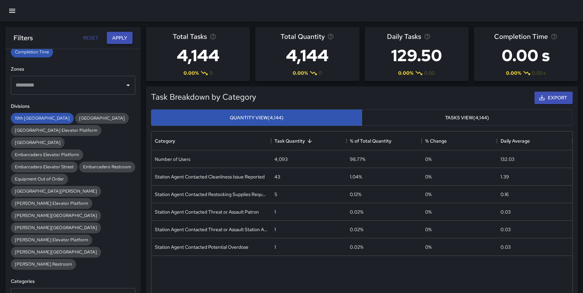
click at [119, 37] on button "Apply" at bounding box center [120, 38] width 26 height 13
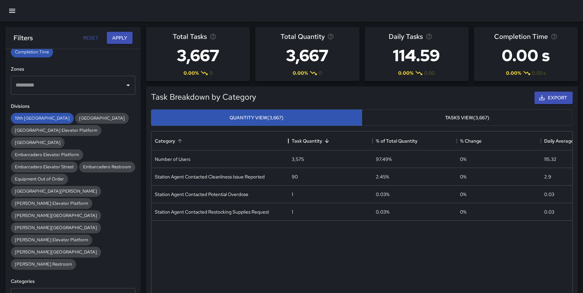
drag, startPoint x: 237, startPoint y: 141, endPoint x: 289, endPoint y: 145, distance: 52.9
click at [289, 145] on div "Category" at bounding box center [288, 141] width 8 height 19
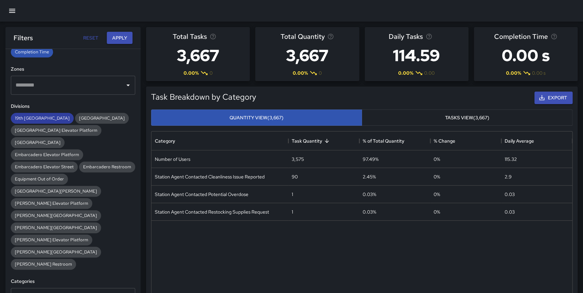
click at [40, 119] on span "19th [GEOGRAPHIC_DATA]" at bounding box center [42, 118] width 63 height 6
click at [78, 118] on span "[GEOGRAPHIC_DATA]" at bounding box center [102, 118] width 54 height 6
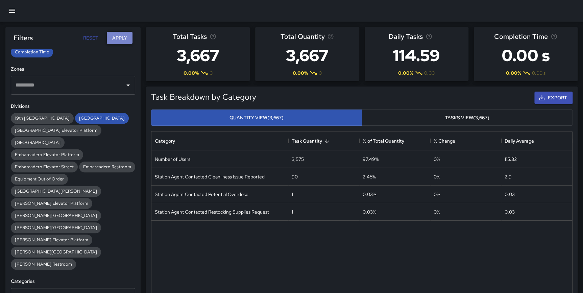
click at [118, 38] on button "Apply" at bounding box center [120, 38] width 26 height 13
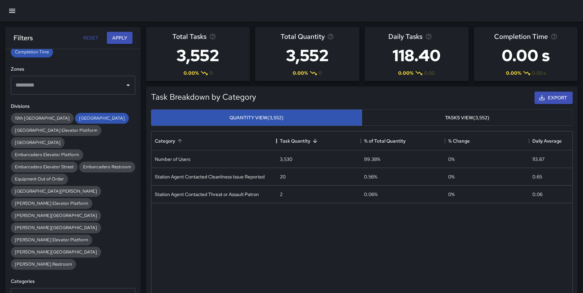
drag, startPoint x: 235, startPoint y: 140, endPoint x: 276, endPoint y: 142, distance: 41.0
click at [276, 142] on div "Category" at bounding box center [277, 141] width 8 height 19
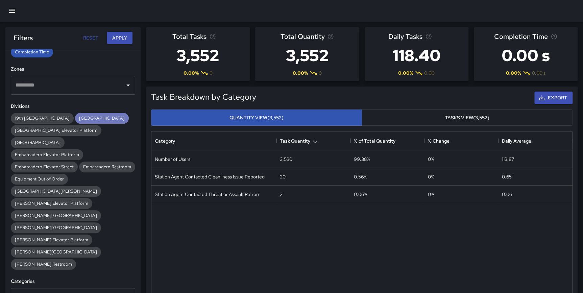
click at [88, 116] on span "[GEOGRAPHIC_DATA]" at bounding box center [102, 118] width 54 height 6
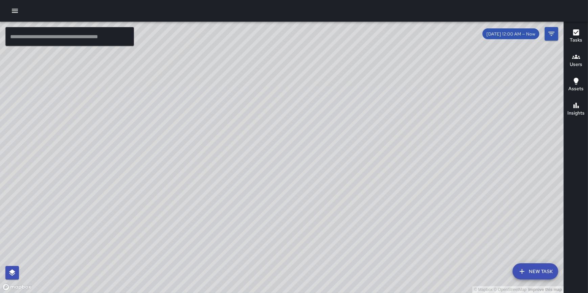
click at [16, 10] on icon "button" at bounding box center [15, 11] width 6 height 4
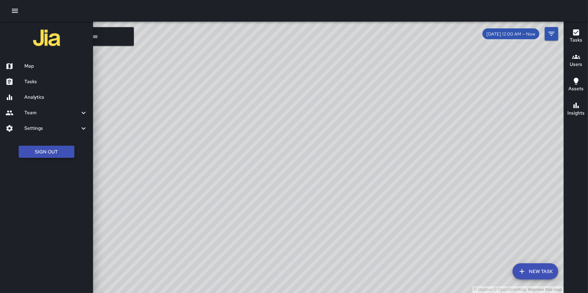
click at [53, 149] on button "Sign Out" at bounding box center [47, 152] width 56 height 13
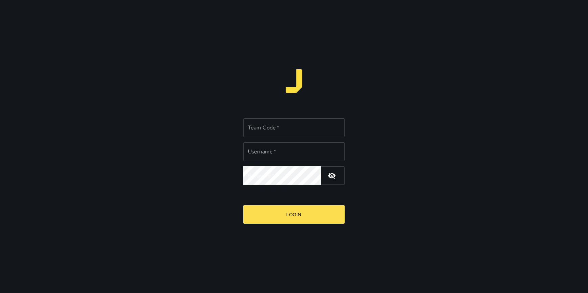
type input "**********"
click at [266, 127] on input "Team Code   *" at bounding box center [293, 127] width 101 height 19
type input "*****"
click at [243, 205] on button "Login" at bounding box center [293, 214] width 101 height 19
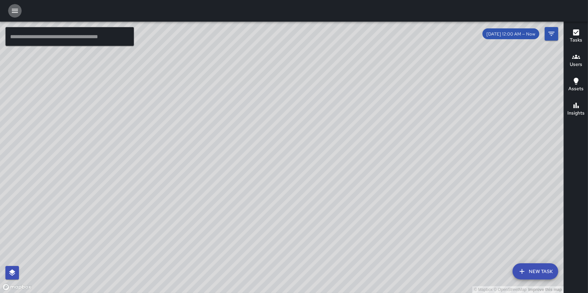
click at [14, 12] on icon "button" at bounding box center [15, 11] width 6 height 4
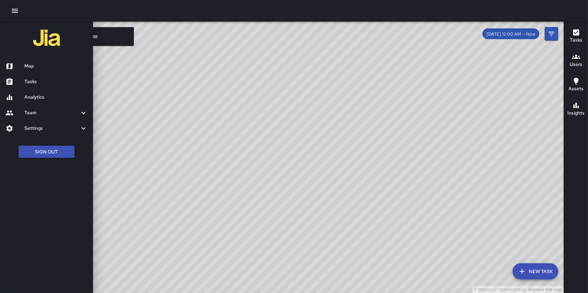
click at [34, 93] on link "Analytics" at bounding box center [46, 98] width 93 height 16
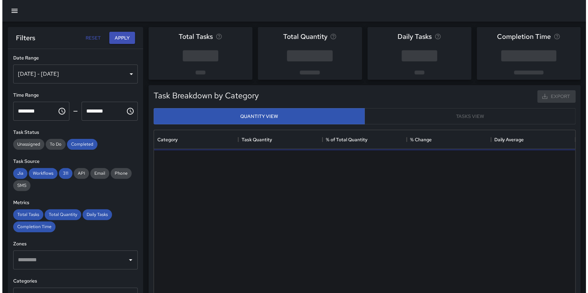
scroll to position [197, 416]
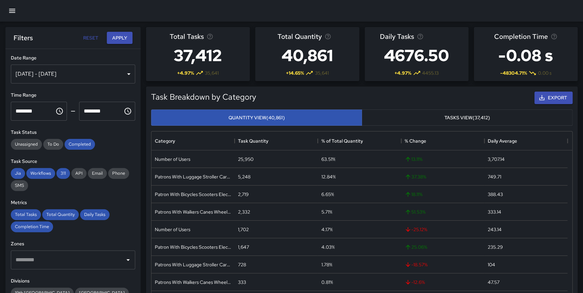
click at [46, 78] on div "[DATE] - [DATE]" at bounding box center [73, 74] width 124 height 19
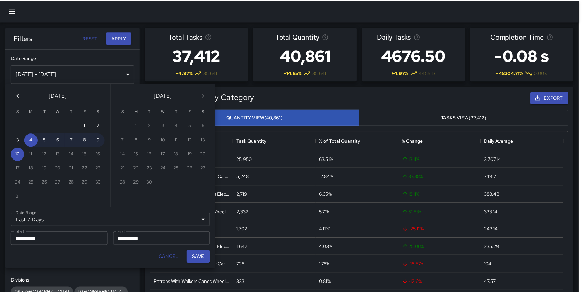
scroll to position [197, 416]
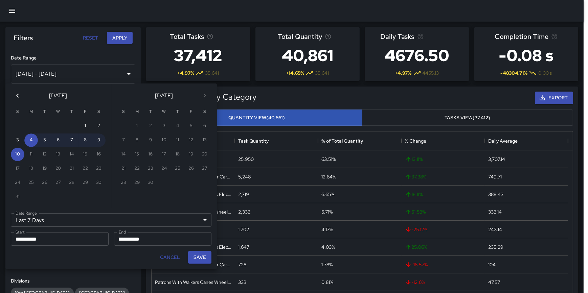
click at [14, 95] on icon "Previous month" at bounding box center [18, 96] width 8 height 8
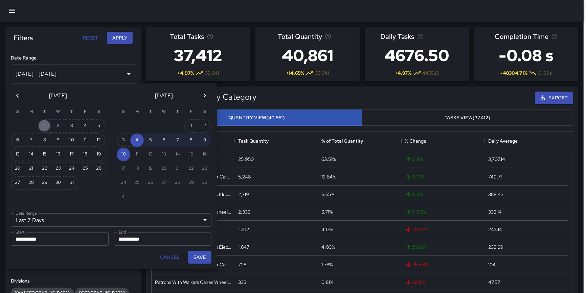
drag, startPoint x: 43, startPoint y: 125, endPoint x: 64, endPoint y: 186, distance: 64.7
click at [43, 126] on button "1" at bounding box center [45, 126] width 14 height 14
type input "******"
type input "**********"
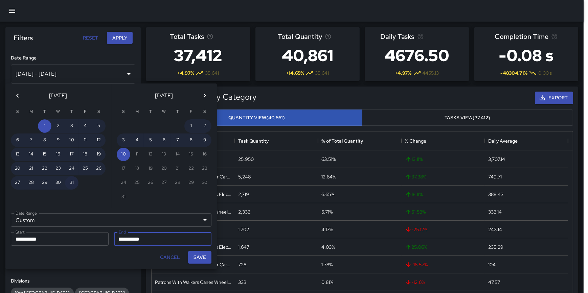
click at [71, 183] on button "31" at bounding box center [72, 183] width 14 height 14
type input "**********"
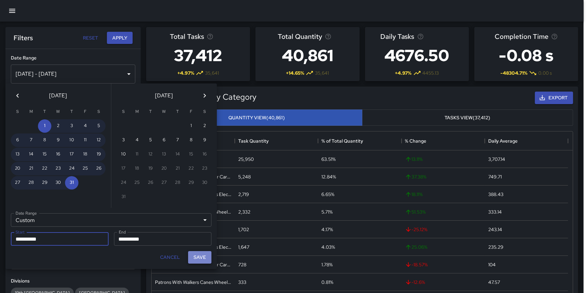
click at [196, 257] on button "Save" at bounding box center [199, 257] width 23 height 13
type input "**********"
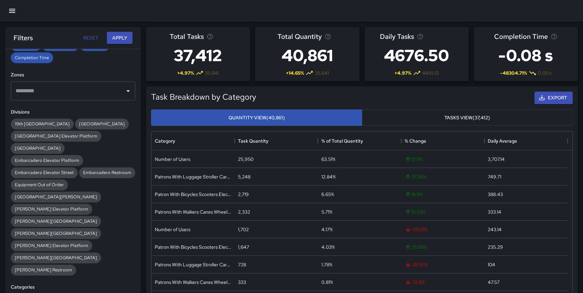
scroll to position [170, 0]
click at [59, 134] on span "[GEOGRAPHIC_DATA] Elevator Platform" at bounding box center [56, 136] width 91 height 6
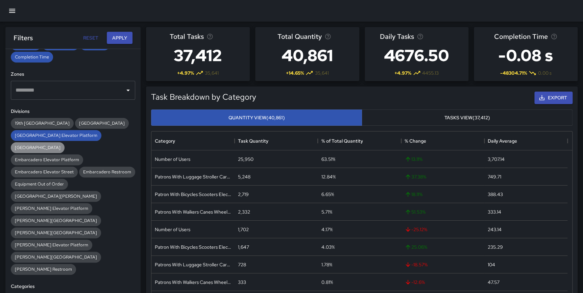
click at [57, 145] on span "[GEOGRAPHIC_DATA]" at bounding box center [38, 148] width 54 height 6
click at [59, 159] on span "Embarcadero Elevator Platform" at bounding box center [47, 160] width 72 height 6
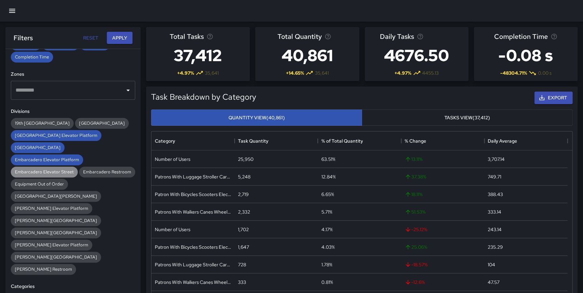
click at [58, 172] on span "Embarcadero Elevator Street" at bounding box center [44, 172] width 67 height 6
click at [45, 206] on span "[PERSON_NAME] Elevator Platform" at bounding box center [52, 209] width 82 height 6
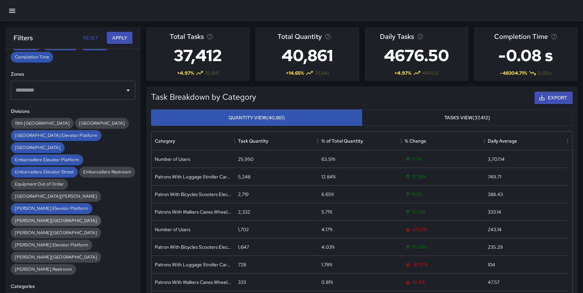
click at [47, 219] on span "[PERSON_NAME][GEOGRAPHIC_DATA]" at bounding box center [56, 221] width 90 height 6
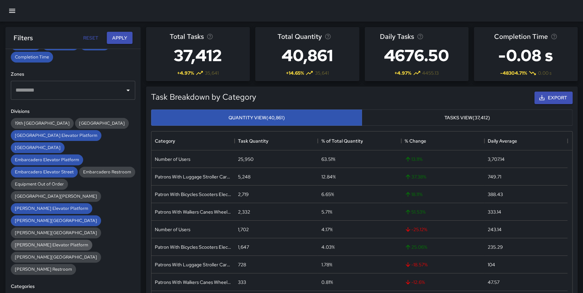
click at [42, 242] on span "[PERSON_NAME] Elevator Platform" at bounding box center [52, 245] width 82 height 6
click at [98, 254] on span "[PERSON_NAME][GEOGRAPHIC_DATA]" at bounding box center [56, 257] width 90 height 6
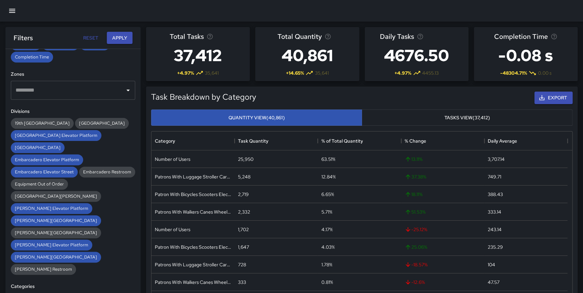
drag, startPoint x: 121, startPoint y: 38, endPoint x: 131, endPoint y: 128, distance: 91.2
click at [131, 126] on div "**********" at bounding box center [72, 173] width 135 height 293
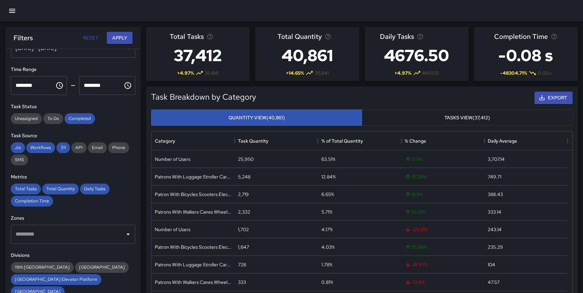
scroll to position [0, 0]
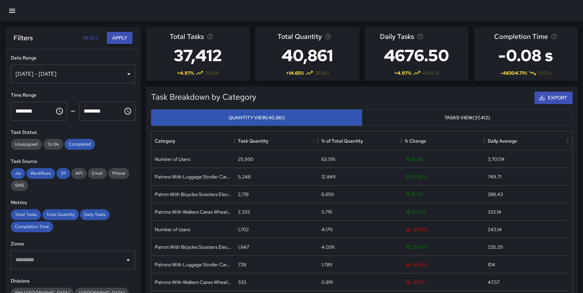
click at [122, 34] on button "Apply" at bounding box center [120, 38] width 26 height 13
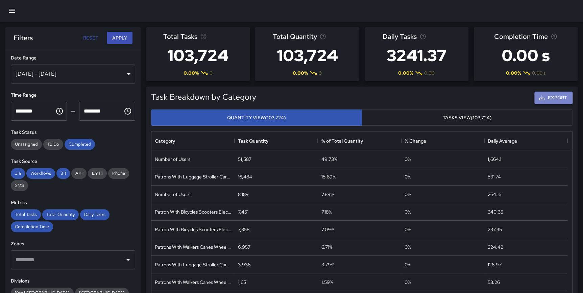
click at [550, 96] on button "Export" at bounding box center [554, 98] width 38 height 13
click at [253, 22] on div "Total Tasks 103,724 0.00 % 0 Total Quantity 103,724 0.00 % 0 Daily Tasks 3241.3…" at bounding box center [359, 52] width 437 height 60
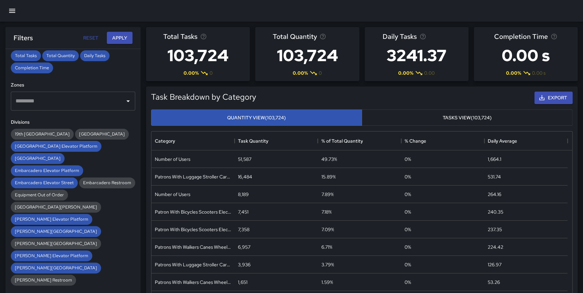
scroll to position [160, 0]
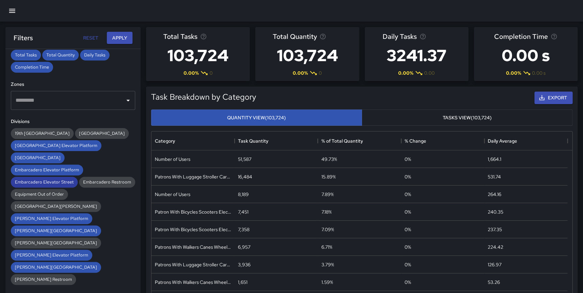
click at [63, 182] on span "Embarcadero Elevator Street" at bounding box center [44, 182] width 67 height 6
click at [62, 166] on div "Embarcadero Elevator Platform" at bounding box center [47, 170] width 72 height 11
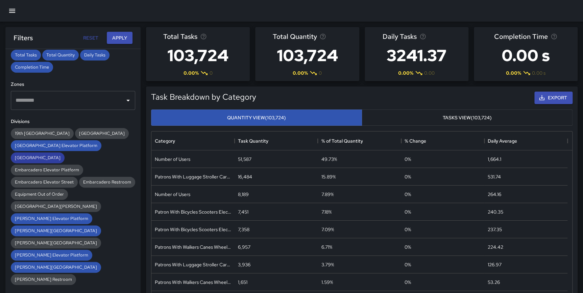
click at [60, 157] on span "[GEOGRAPHIC_DATA]" at bounding box center [38, 158] width 54 height 6
click at [64, 218] on span "[PERSON_NAME] Elevator Platform" at bounding box center [52, 219] width 82 height 6
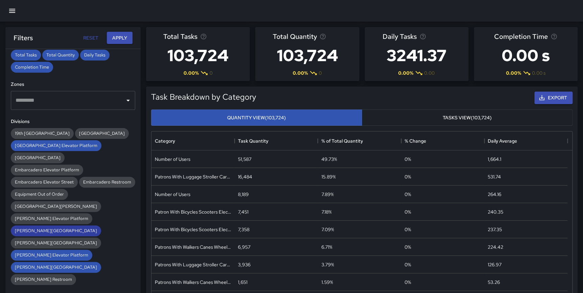
click at [56, 231] on span "[PERSON_NAME][GEOGRAPHIC_DATA]" at bounding box center [56, 231] width 90 height 6
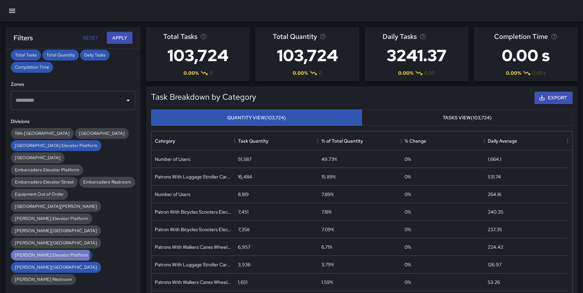
click at [50, 252] on span "[PERSON_NAME] Elevator Platform" at bounding box center [52, 255] width 82 height 6
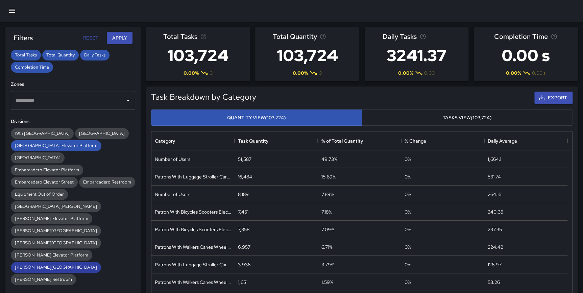
click at [93, 264] on span "[PERSON_NAME][GEOGRAPHIC_DATA]" at bounding box center [56, 267] width 90 height 6
click at [119, 37] on button "Apply" at bounding box center [120, 38] width 26 height 13
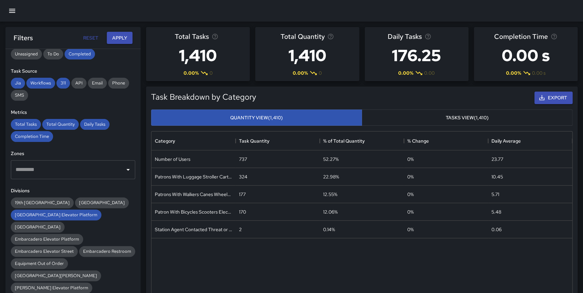
scroll to position [0, 0]
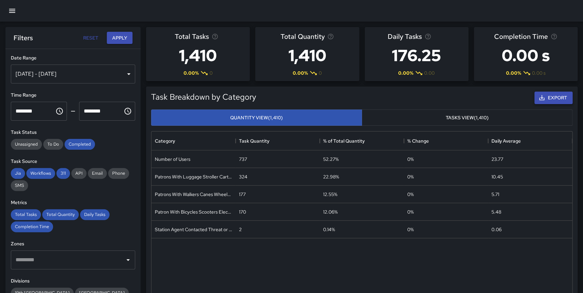
click at [551, 97] on button "Export" at bounding box center [554, 98] width 38 height 13
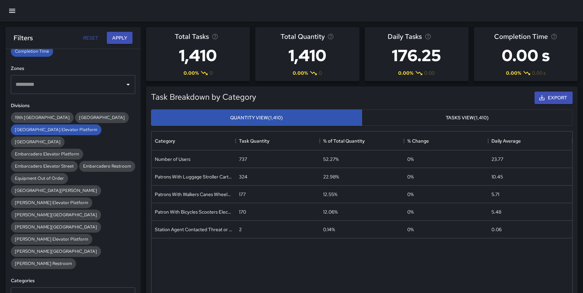
scroll to position [176, 0]
click at [53, 139] on span "[GEOGRAPHIC_DATA]" at bounding box center [38, 142] width 54 height 6
click at [56, 130] on span "[GEOGRAPHIC_DATA] Elevator Platform" at bounding box center [56, 129] width 91 height 6
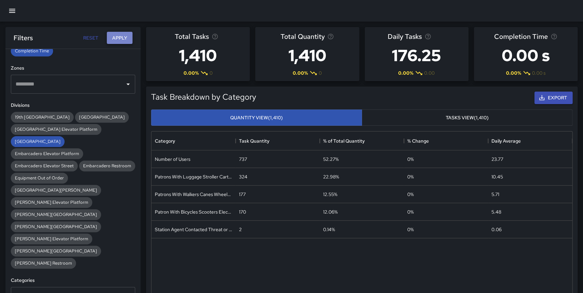
click at [118, 40] on button "Apply" at bounding box center [120, 38] width 26 height 13
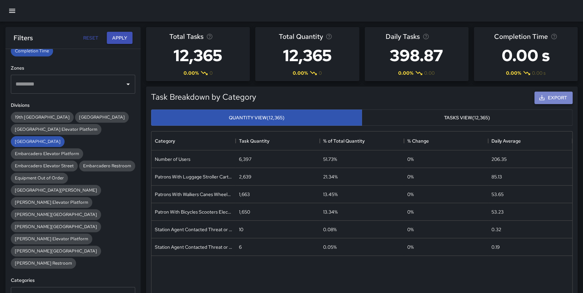
click at [547, 93] on button "Export" at bounding box center [554, 98] width 38 height 13
click at [62, 137] on div "[GEOGRAPHIC_DATA]" at bounding box center [38, 141] width 54 height 11
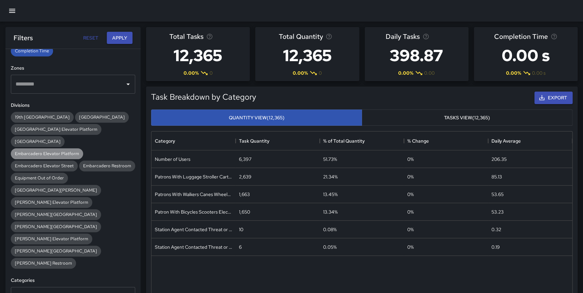
click at [59, 154] on span "Embarcadero Elevator Platform" at bounding box center [47, 154] width 72 height 6
click at [116, 40] on button "Apply" at bounding box center [120, 38] width 26 height 13
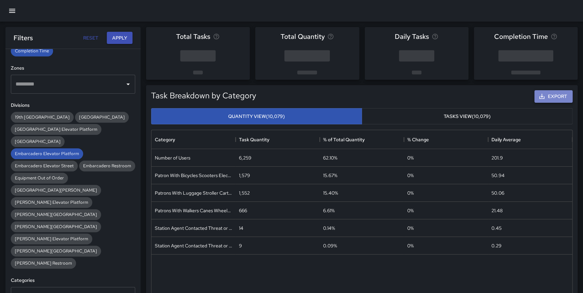
click at [554, 97] on button "Export" at bounding box center [554, 96] width 38 height 13
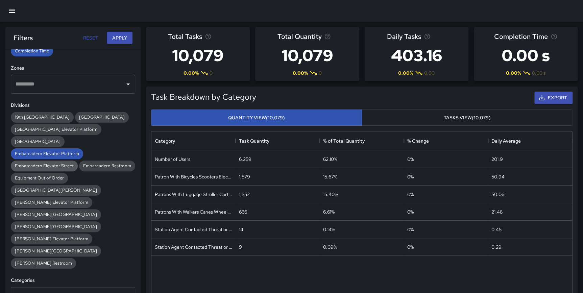
click at [47, 165] on span "Embarcadero Elevator Street" at bounding box center [44, 166] width 67 height 6
click at [60, 152] on span "Embarcadero Elevator Platform" at bounding box center [47, 154] width 72 height 6
click at [122, 37] on button "Apply" at bounding box center [120, 38] width 26 height 13
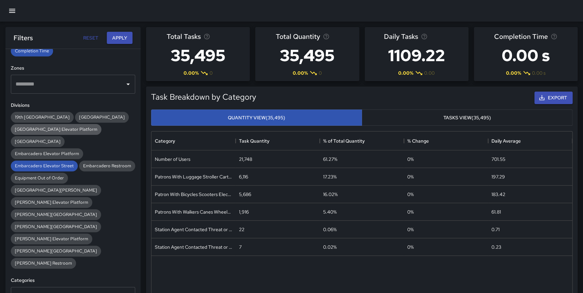
click at [53, 129] on span "[GEOGRAPHIC_DATA] Elevator Platform" at bounding box center [56, 129] width 91 height 6
click at [60, 163] on span "Embarcadero Elevator Street" at bounding box center [44, 166] width 67 height 6
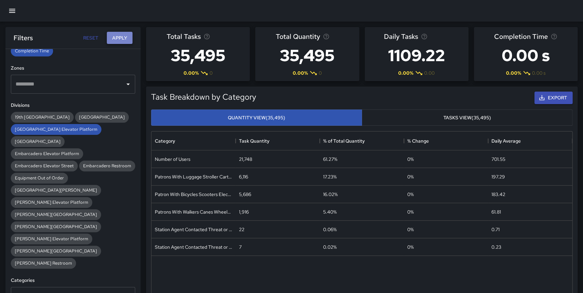
click at [119, 39] on button "Apply" at bounding box center [120, 38] width 26 height 13
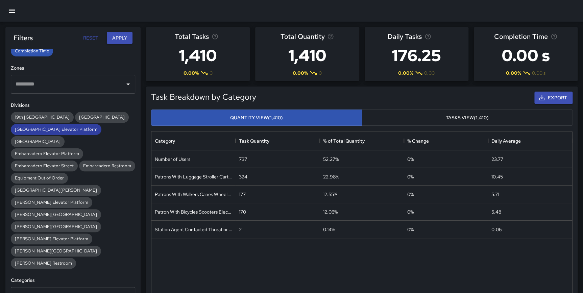
click at [61, 130] on span "[GEOGRAPHIC_DATA] Elevator Platform" at bounding box center [56, 129] width 91 height 6
click at [60, 128] on span "[GEOGRAPHIC_DATA] Elevator Platform" at bounding box center [56, 129] width 91 height 6
click at [61, 141] on span "[GEOGRAPHIC_DATA]" at bounding box center [38, 142] width 54 height 6
click at [63, 139] on span "[GEOGRAPHIC_DATA]" at bounding box center [38, 142] width 54 height 6
click at [118, 33] on button "Apply" at bounding box center [120, 38] width 26 height 13
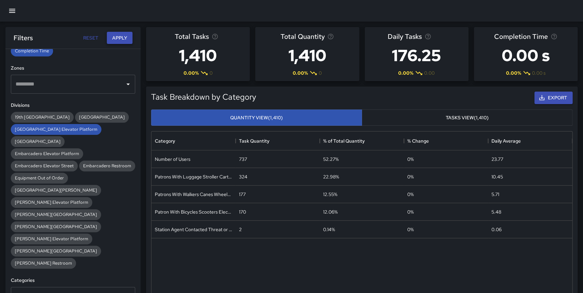
click at [118, 38] on button "Apply" at bounding box center [120, 38] width 26 height 13
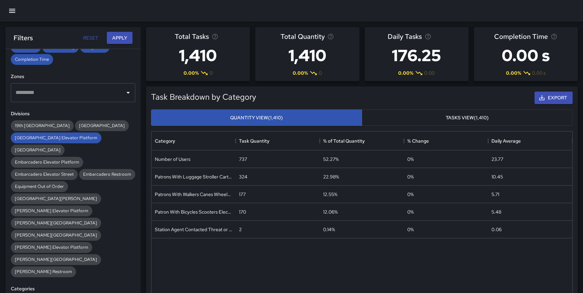
scroll to position [168, 0]
click at [59, 135] on span "[GEOGRAPHIC_DATA] Elevator Platform" at bounding box center [56, 137] width 91 height 6
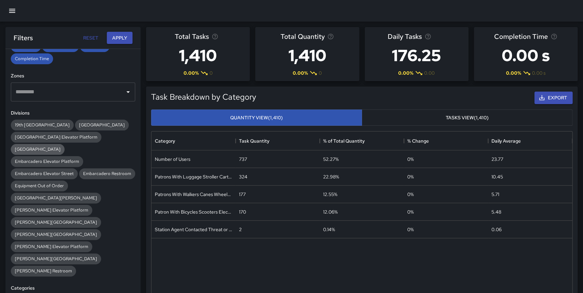
click at [59, 149] on span "[GEOGRAPHIC_DATA]" at bounding box center [38, 149] width 54 height 6
click at [117, 37] on button "Apply" at bounding box center [120, 38] width 26 height 13
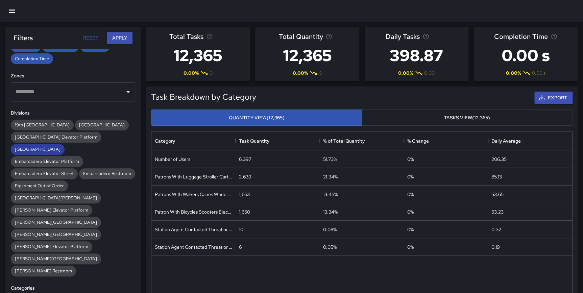
click at [57, 148] on span "[GEOGRAPHIC_DATA]" at bounding box center [38, 149] width 54 height 6
click at [62, 174] on span "Embarcadero Elevator Street" at bounding box center [44, 174] width 67 height 6
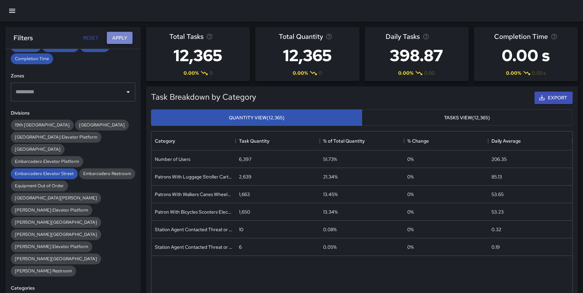
click at [121, 37] on button "Apply" at bounding box center [120, 38] width 26 height 13
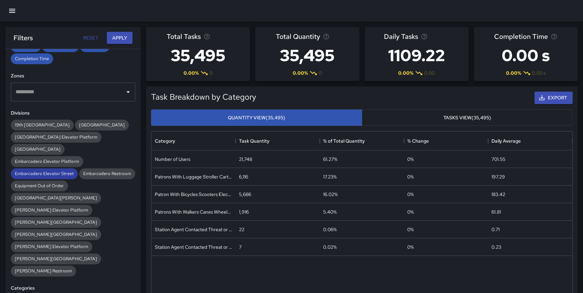
click at [58, 171] on span "Embarcadero Elevator Street" at bounding box center [44, 174] width 67 height 6
click at [43, 198] on span "[GEOGRAPHIC_DATA][PERSON_NAME]" at bounding box center [56, 198] width 90 height 6
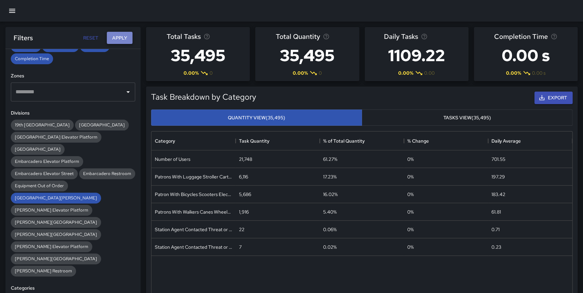
click at [116, 39] on button "Apply" at bounding box center [120, 38] width 26 height 13
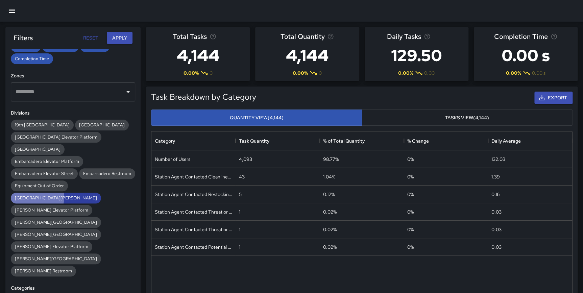
click at [25, 196] on span "[GEOGRAPHIC_DATA][PERSON_NAME]" at bounding box center [56, 198] width 90 height 6
click at [41, 244] on span "[PERSON_NAME] Elevator Platform" at bounding box center [52, 247] width 82 height 6
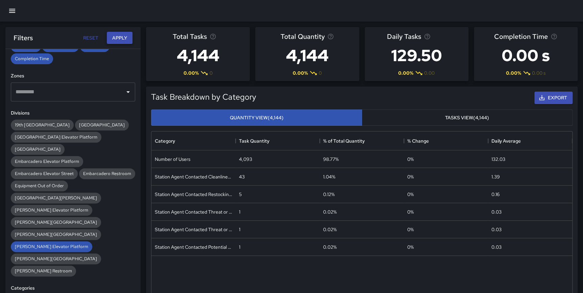
click at [123, 36] on button "Apply" at bounding box center [120, 38] width 26 height 13
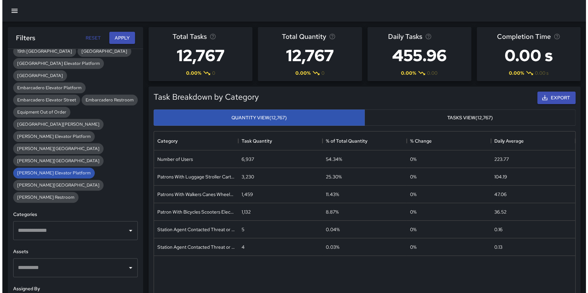
scroll to position [242, 0]
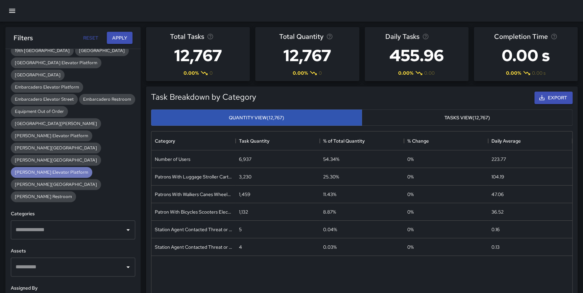
click at [56, 169] on span "[PERSON_NAME] Elevator Platform" at bounding box center [52, 172] width 82 height 6
click at [90, 182] on span "[PERSON_NAME][GEOGRAPHIC_DATA]" at bounding box center [56, 185] width 90 height 6
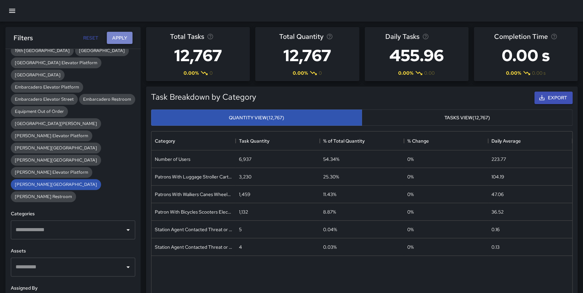
click at [119, 38] on button "Apply" at bounding box center [120, 38] width 26 height 13
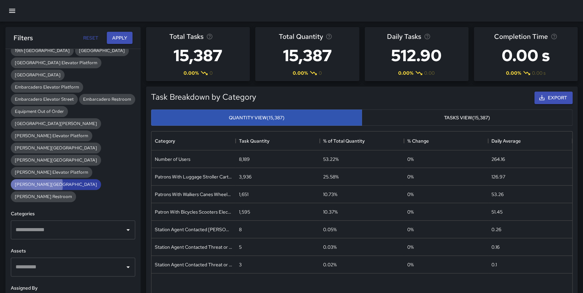
click at [93, 182] on span "[PERSON_NAME][GEOGRAPHIC_DATA]" at bounding box center [56, 185] width 90 height 6
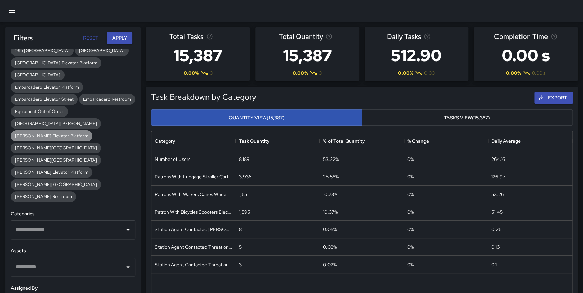
click at [62, 136] on span "[PERSON_NAME] Elevator Platform" at bounding box center [52, 136] width 82 height 6
click at [117, 36] on button "Apply" at bounding box center [120, 38] width 26 height 13
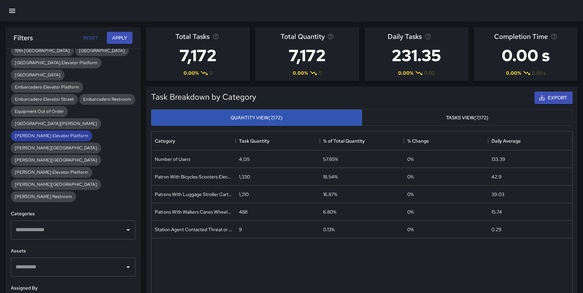
click at [57, 134] on span "[PERSON_NAME] Elevator Platform" at bounding box center [52, 136] width 82 height 6
click at [57, 146] on span "[PERSON_NAME][GEOGRAPHIC_DATA]" at bounding box center [56, 148] width 90 height 6
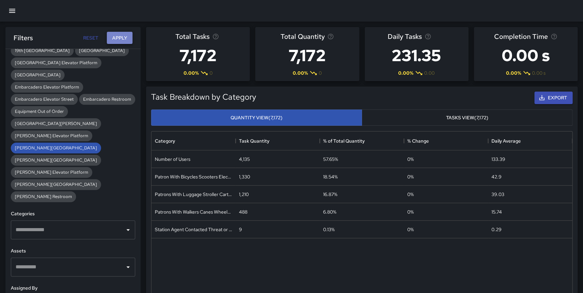
click at [124, 34] on button "Apply" at bounding box center [120, 38] width 26 height 13
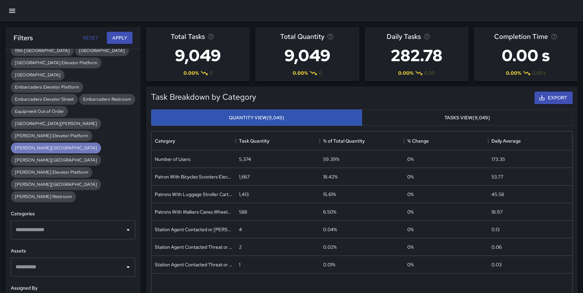
click at [56, 145] on span "[PERSON_NAME][GEOGRAPHIC_DATA]" at bounding box center [56, 148] width 90 height 6
click at [54, 74] on span "[GEOGRAPHIC_DATA]" at bounding box center [38, 75] width 54 height 6
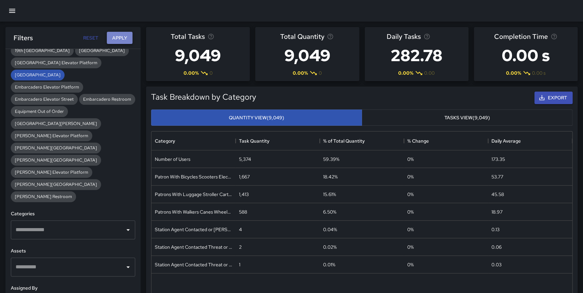
click at [116, 37] on button "Apply" at bounding box center [120, 38] width 26 height 13
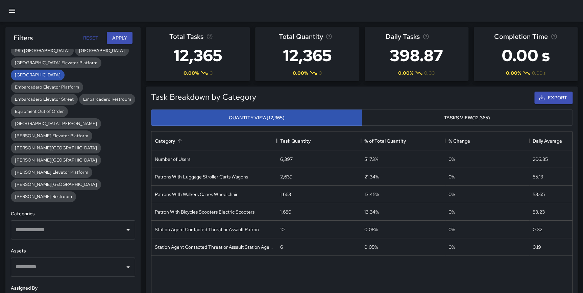
drag, startPoint x: 237, startPoint y: 137, endPoint x: 279, endPoint y: 140, distance: 41.3
click at [279, 140] on div "Category" at bounding box center [277, 141] width 8 height 19
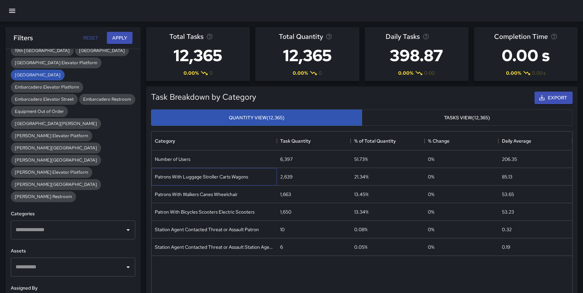
drag, startPoint x: 199, startPoint y: 180, endPoint x: 229, endPoint y: 179, distance: 30.5
click at [199, 180] on div "Patrons With Luggage Stroller Carts Wagons" at bounding box center [214, 177] width 125 height 18
drag, startPoint x: 254, startPoint y: 177, endPoint x: 155, endPoint y: 175, distance: 98.4
click at [155, 175] on div "Patrons With Luggage Stroller Carts Wagons" at bounding box center [214, 177] width 125 height 18
copy div "Patrons With Luggage Stroller Carts Wagons"
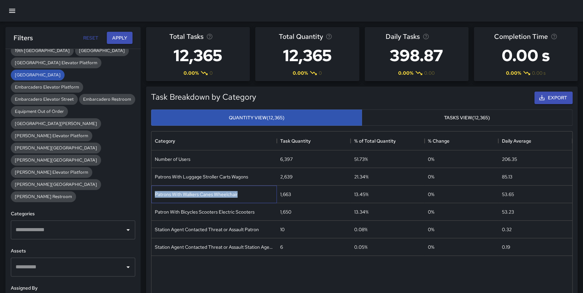
drag, startPoint x: 253, startPoint y: 193, endPoint x: 155, endPoint y: 192, distance: 97.4
click at [155, 192] on div "Patrons With Walkers Canes Wheelchair" at bounding box center [214, 195] width 125 height 18
copy div "Patrons With Walkers Canes Wheelchair"
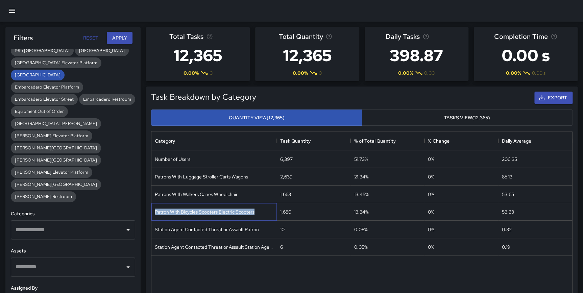
drag, startPoint x: 258, startPoint y: 213, endPoint x: 151, endPoint y: 217, distance: 106.6
click at [152, 217] on div "Patron With Bicycles Scooters Electric Scooters" at bounding box center [214, 212] width 125 height 18
copy div "Patron With Bicycles Scooters Electric Scooters"
click at [53, 72] on span "[GEOGRAPHIC_DATA]" at bounding box center [38, 75] width 54 height 6
click at [55, 62] on span "[GEOGRAPHIC_DATA] Elevator Platform" at bounding box center [56, 63] width 91 height 6
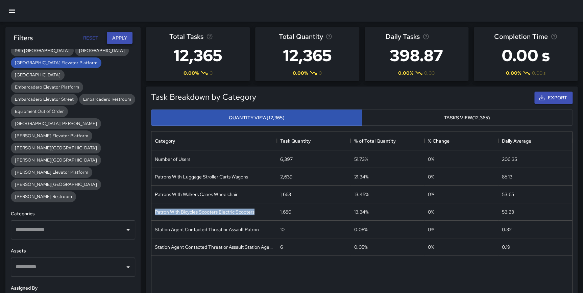
click at [114, 40] on button "Apply" at bounding box center [120, 38] width 26 height 13
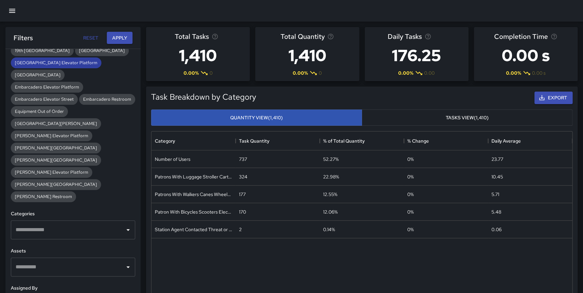
click at [65, 59] on div "[GEOGRAPHIC_DATA] Elevator Platform" at bounding box center [56, 62] width 91 height 11
click at [61, 96] on span "Embarcadero Elevator Street" at bounding box center [44, 99] width 67 height 6
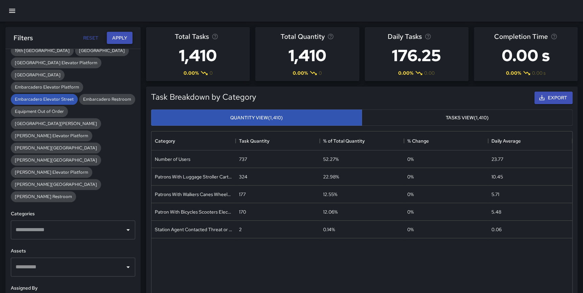
click at [114, 37] on button "Apply" at bounding box center [120, 38] width 26 height 13
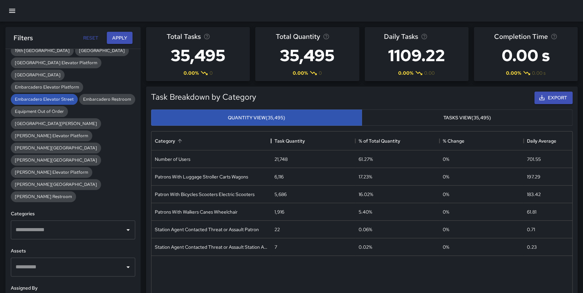
drag, startPoint x: 237, startPoint y: 139, endPoint x: 272, endPoint y: 141, distance: 35.2
click at [272, 141] on div "Category" at bounding box center [271, 141] width 8 height 19
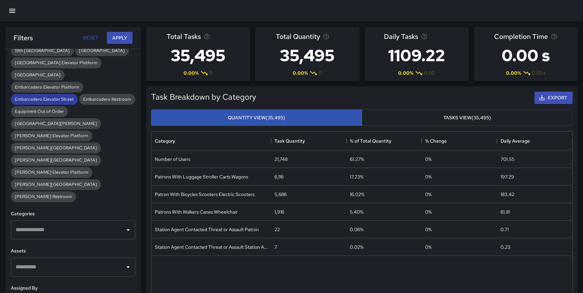
click at [52, 98] on span "Embarcadero Elevator Street" at bounding box center [44, 99] width 67 height 6
click at [57, 87] on span "Embarcadero Elevator Platform" at bounding box center [47, 87] width 72 height 6
click at [116, 38] on button "Apply" at bounding box center [120, 38] width 26 height 13
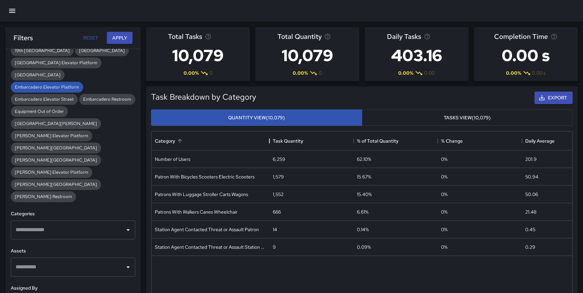
drag, startPoint x: 233, startPoint y: 138, endPoint x: 267, endPoint y: 138, distance: 33.8
click at [267, 138] on div "Category" at bounding box center [269, 141] width 8 height 19
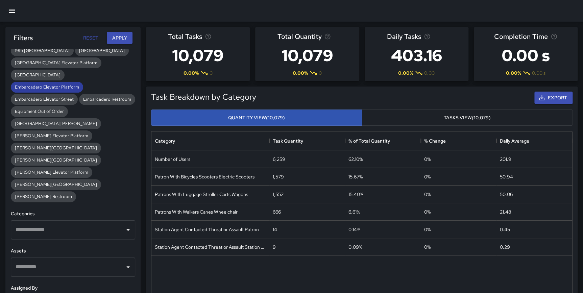
click at [63, 88] on span "Embarcadero Elevator Platform" at bounding box center [47, 87] width 72 height 6
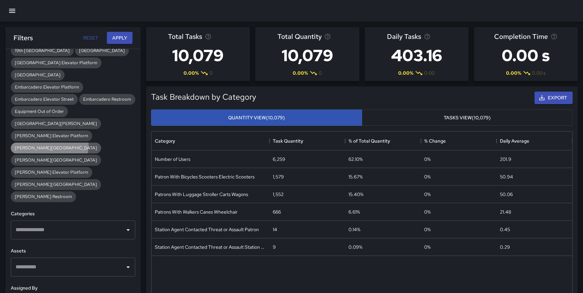
click at [49, 145] on span "[PERSON_NAME][GEOGRAPHIC_DATA]" at bounding box center [56, 148] width 90 height 6
click at [120, 40] on button "Apply" at bounding box center [120, 38] width 26 height 13
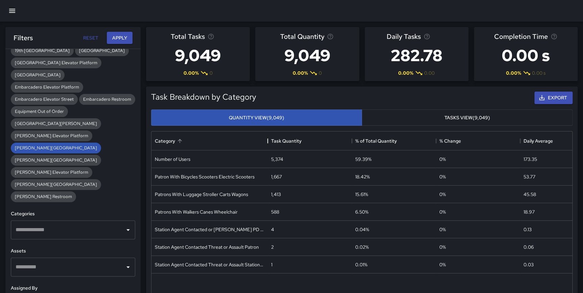
drag, startPoint x: 235, startPoint y: 139, endPoint x: 267, endPoint y: 137, distance: 32.2
click at [267, 137] on div "Category" at bounding box center [268, 141] width 8 height 19
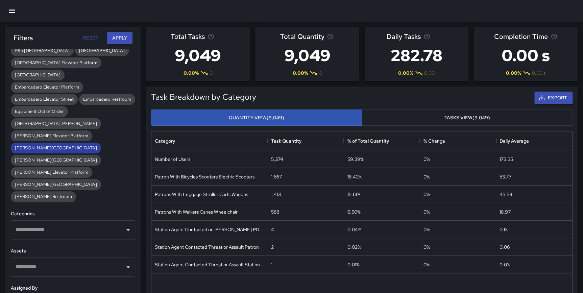
click at [51, 148] on span "[PERSON_NAME][GEOGRAPHIC_DATA]" at bounding box center [56, 148] width 90 height 6
click at [91, 157] on span "[PERSON_NAME][GEOGRAPHIC_DATA]" at bounding box center [56, 160] width 90 height 6
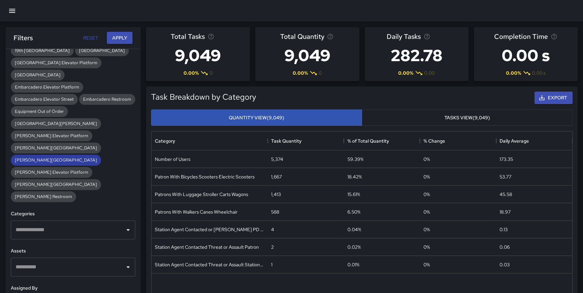
click at [91, 157] on span "[PERSON_NAME][GEOGRAPHIC_DATA]" at bounding box center [56, 160] width 90 height 6
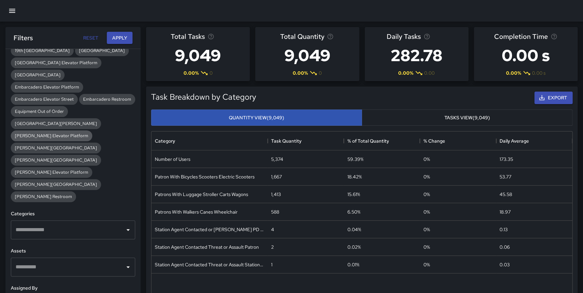
click at [71, 135] on span "[PERSON_NAME] Elevator Platform" at bounding box center [52, 136] width 82 height 6
click at [116, 38] on button "Apply" at bounding box center [120, 38] width 26 height 13
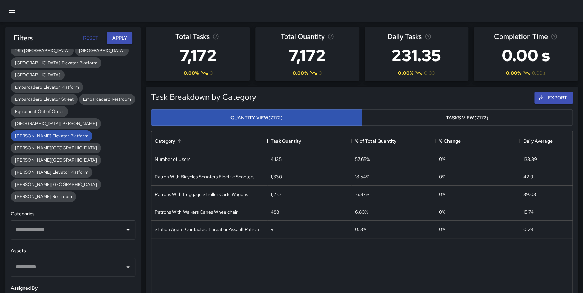
drag, startPoint x: 236, startPoint y: 142, endPoint x: 271, endPoint y: 143, distance: 34.2
click at [271, 143] on div "Category" at bounding box center [267, 141] width 8 height 19
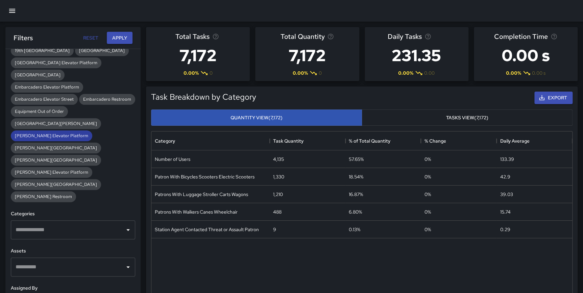
click at [57, 135] on span "[PERSON_NAME] Elevator Platform" at bounding box center [52, 136] width 82 height 6
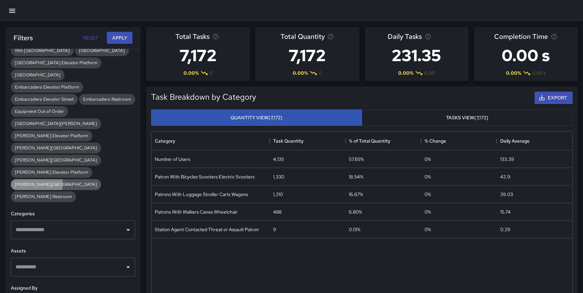
click at [87, 182] on span "[PERSON_NAME][GEOGRAPHIC_DATA]" at bounding box center [56, 185] width 90 height 6
click at [112, 40] on button "Apply" at bounding box center [120, 38] width 26 height 13
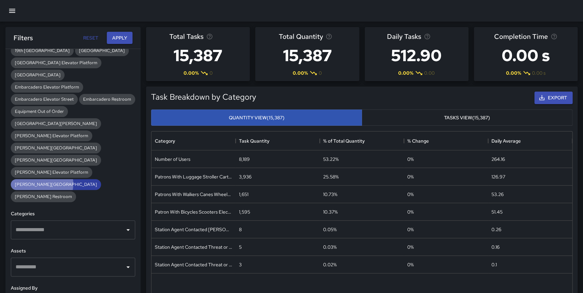
click at [99, 182] on span "[PERSON_NAME][GEOGRAPHIC_DATA]" at bounding box center [56, 185] width 90 height 6
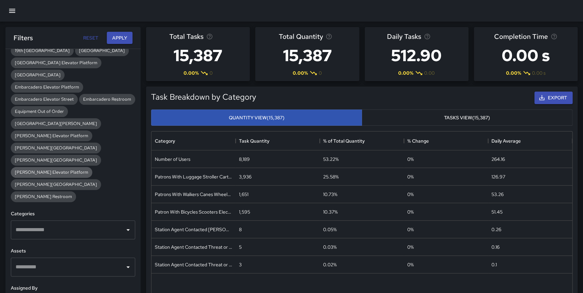
click at [46, 169] on span "[PERSON_NAME] Elevator Platform" at bounding box center [52, 172] width 82 height 6
click at [125, 36] on button "Apply" at bounding box center [120, 38] width 26 height 13
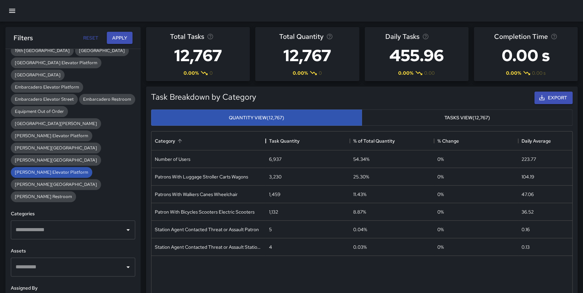
drag, startPoint x: 235, startPoint y: 141, endPoint x: 265, endPoint y: 141, distance: 30.1
click at [265, 141] on div "Category" at bounding box center [266, 141] width 8 height 19
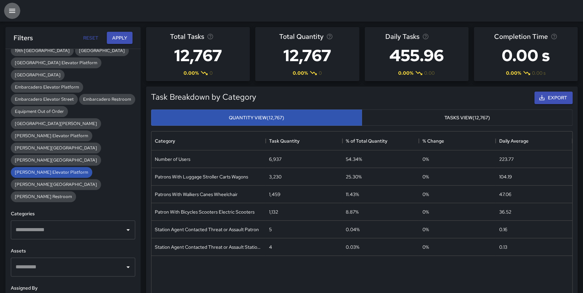
click at [10, 9] on icon "button" at bounding box center [12, 11] width 8 height 8
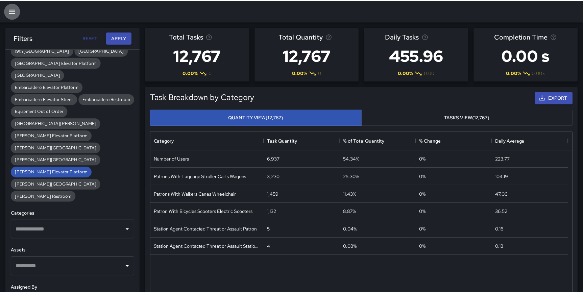
scroll to position [197, 416]
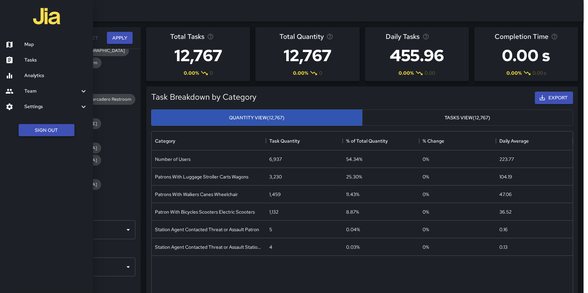
click at [56, 133] on button "Sign Out" at bounding box center [47, 130] width 56 height 13
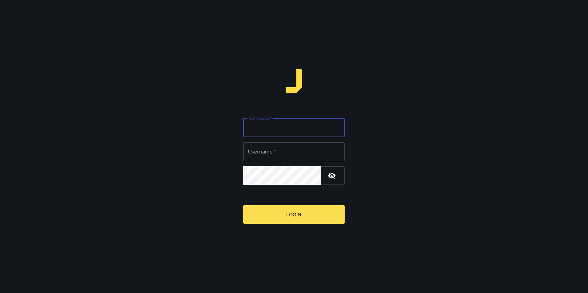
click at [285, 123] on input "Team Code   *" at bounding box center [293, 127] width 101 height 19
type input "**********"
type input "*****"
click at [243, 205] on button "Login" at bounding box center [293, 214] width 101 height 19
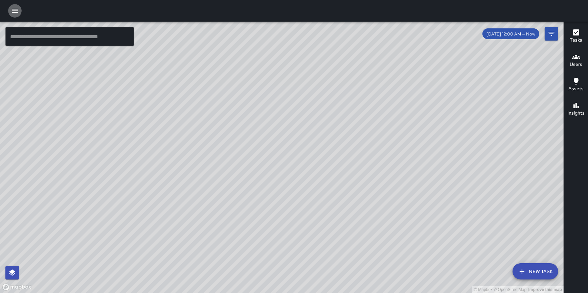
click at [15, 8] on icon "button" at bounding box center [15, 11] width 8 height 8
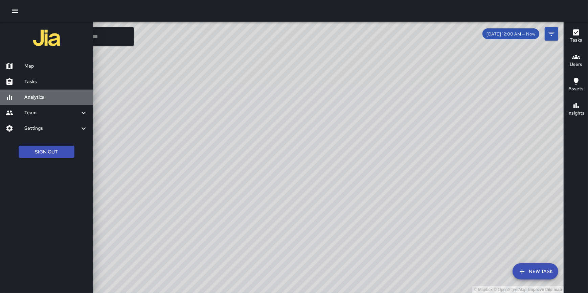
click at [30, 95] on h6 "Analytics" at bounding box center [55, 97] width 63 height 7
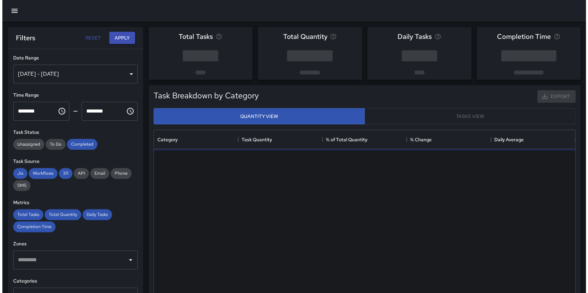
scroll to position [197, 416]
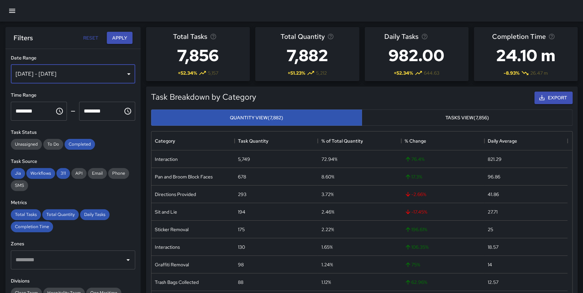
click at [116, 76] on div "[DATE] - [DATE]" at bounding box center [73, 74] width 124 height 19
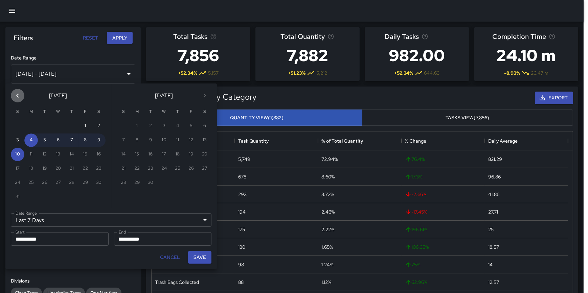
click at [21, 95] on icon "Previous month" at bounding box center [18, 96] width 8 height 8
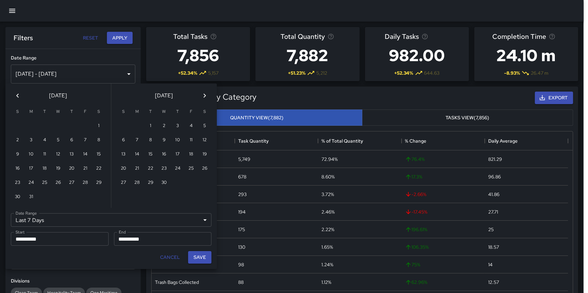
click at [21, 95] on icon "Previous month" at bounding box center [18, 96] width 8 height 8
click at [57, 123] on button "1" at bounding box center [58, 126] width 14 height 14
type input "******"
type input "**********"
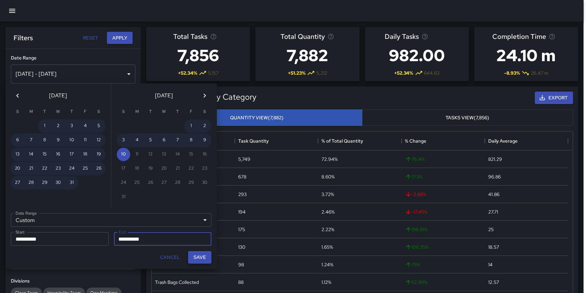
click at [201, 258] on button "Save" at bounding box center [199, 257] width 23 height 13
type input "**********"
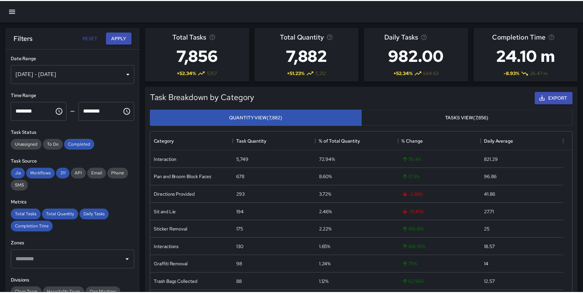
scroll to position [197, 416]
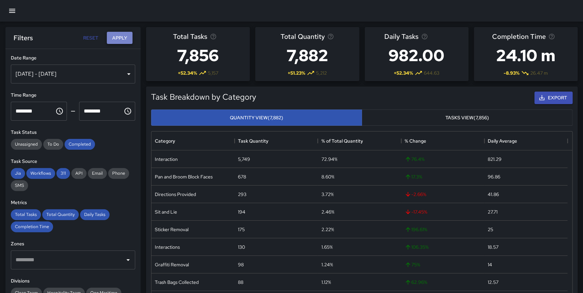
click at [123, 38] on button "Apply" at bounding box center [120, 38] width 26 height 13
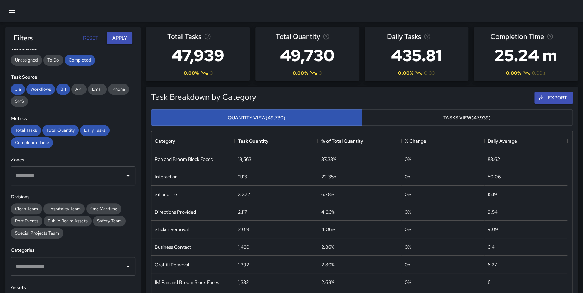
scroll to position [95, 0]
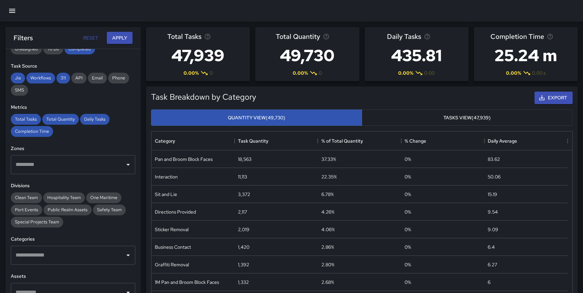
click at [475, 118] on button "Tasks View (47,939)" at bounding box center [467, 118] width 211 height 17
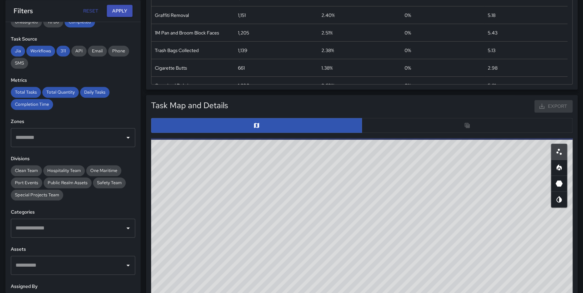
scroll to position [256, 0]
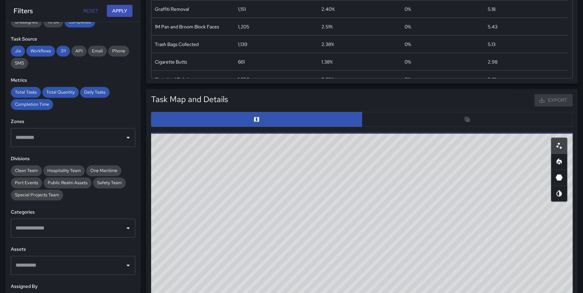
click at [472, 122] on div at bounding box center [362, 119] width 422 height 15
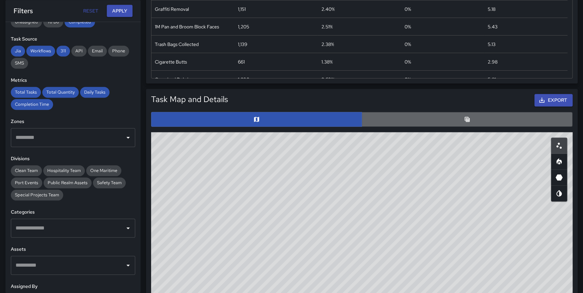
click at [512, 122] on button "button" at bounding box center [467, 119] width 211 height 15
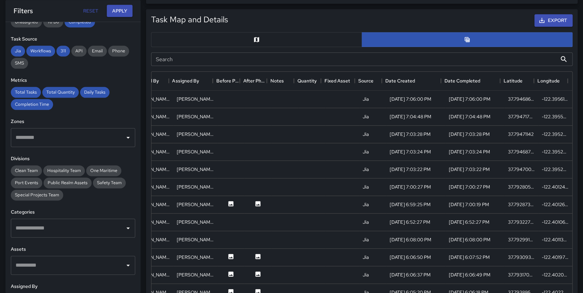
scroll to position [328, 0]
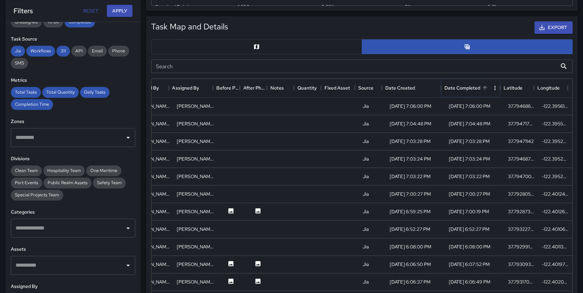
click at [482, 87] on button "Sort" at bounding box center [484, 87] width 9 height 9
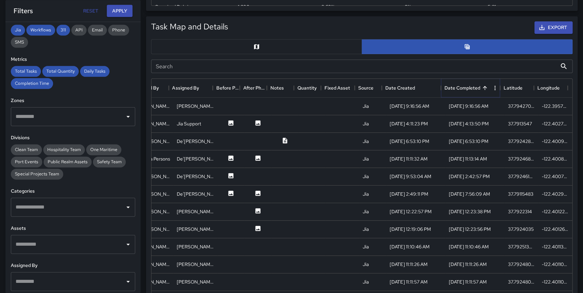
scroll to position [120, 0]
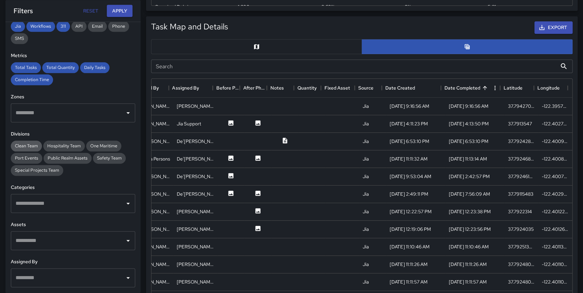
click at [25, 142] on div "Clean Team" at bounding box center [26, 146] width 31 height 11
click at [126, 10] on button "Apply" at bounding box center [120, 11] width 26 height 13
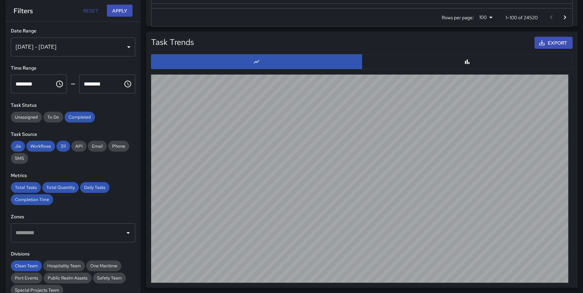
scroll to position [0, 0]
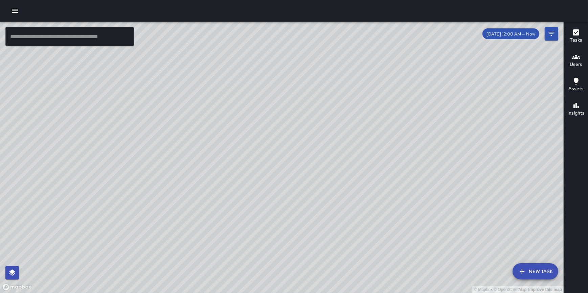
click at [8, 8] on button "button" at bounding box center [15, 11] width 14 height 14
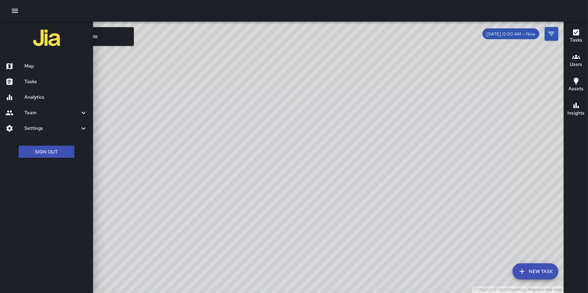
drag, startPoint x: 51, startPoint y: 156, endPoint x: 45, endPoint y: 145, distance: 12.1
click at [51, 156] on button "Sign Out" at bounding box center [47, 152] width 56 height 13
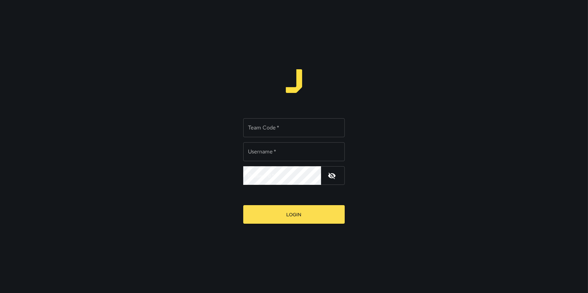
type input "**********"
click at [284, 127] on input "Team Code   *" at bounding box center [293, 127] width 101 height 19
type input "****"
click at [243, 205] on button "Login" at bounding box center [293, 214] width 101 height 19
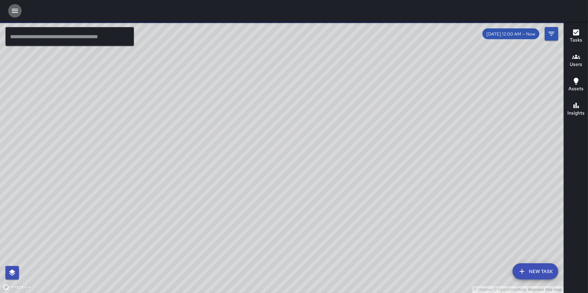
click at [15, 14] on icon "button" at bounding box center [15, 11] width 8 height 8
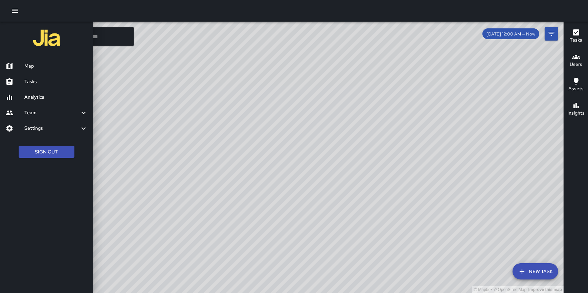
click at [45, 128] on h6 "Settings" at bounding box center [51, 128] width 55 height 7
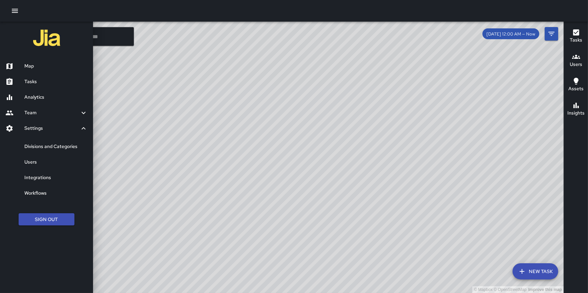
click at [48, 146] on h6 "Divisions and Categories" at bounding box center [55, 146] width 63 height 7
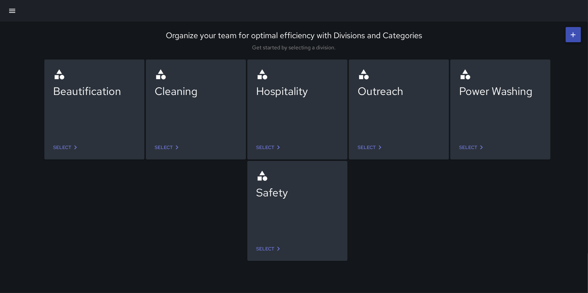
click at [70, 149] on link "Select" at bounding box center [66, 147] width 32 height 13
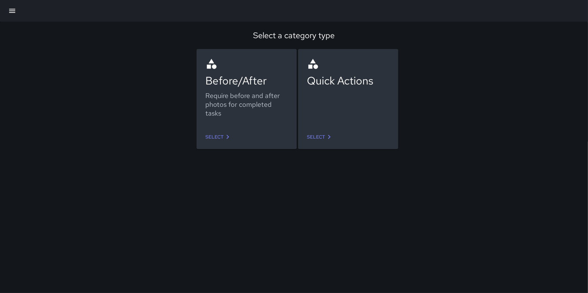
click at [218, 139] on link "Select" at bounding box center [219, 137] width 32 height 13
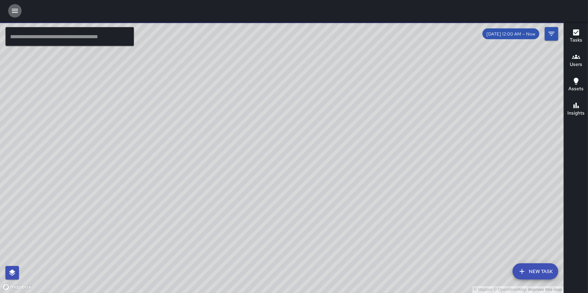
click at [17, 8] on icon "button" at bounding box center [15, 11] width 8 height 8
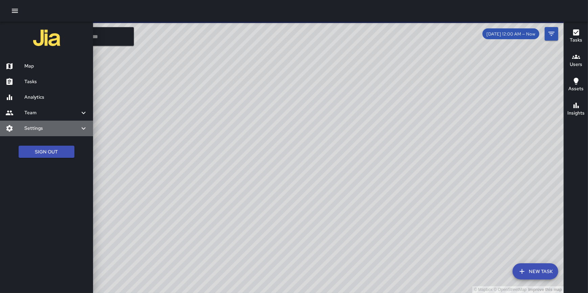
click at [41, 127] on h6 "Settings" at bounding box center [51, 128] width 55 height 7
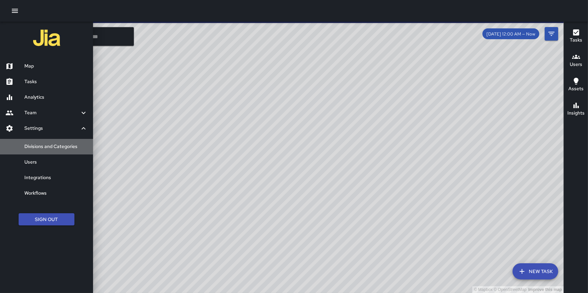
click at [44, 143] on h6 "Divisions and Categories" at bounding box center [55, 146] width 63 height 7
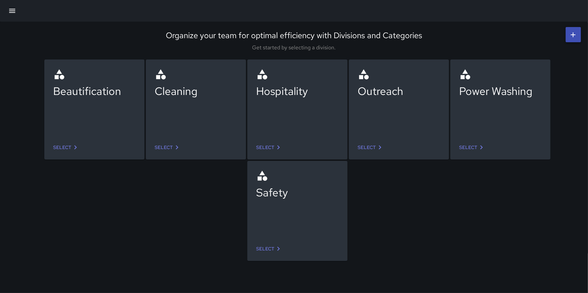
click at [173, 150] on icon at bounding box center [177, 147] width 8 height 8
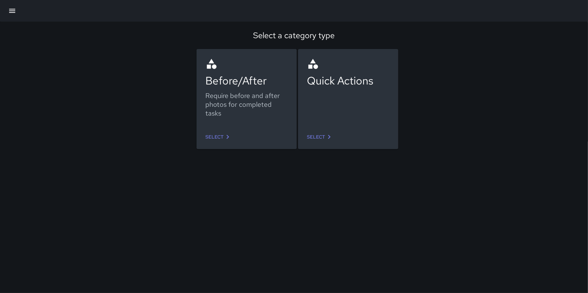
click at [216, 138] on link "Select" at bounding box center [219, 137] width 32 height 13
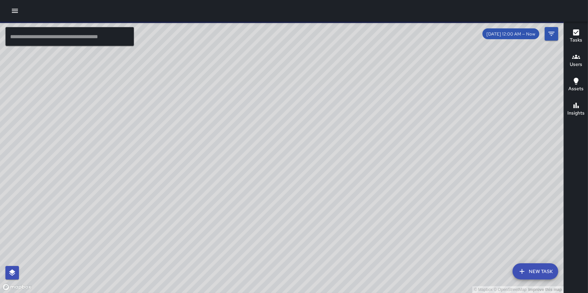
click at [13, 13] on icon "button" at bounding box center [15, 11] width 8 height 8
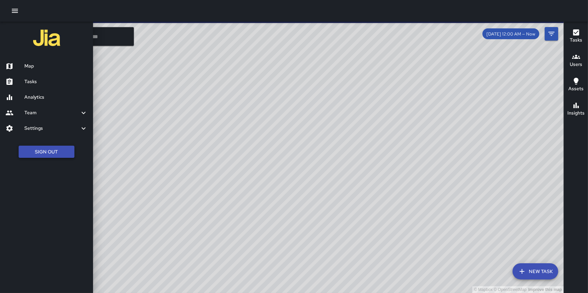
click at [43, 152] on button "Sign Out" at bounding box center [47, 152] width 56 height 13
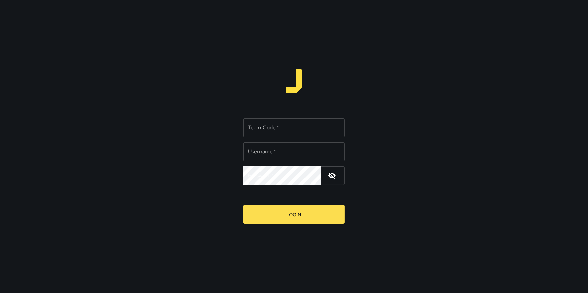
click at [272, 129] on input "Team Code   *" at bounding box center [293, 127] width 101 height 19
type input "**********"
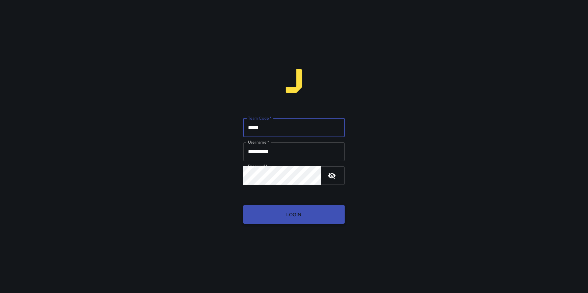
type input "*****"
click at [304, 212] on button "Login" at bounding box center [293, 214] width 101 height 19
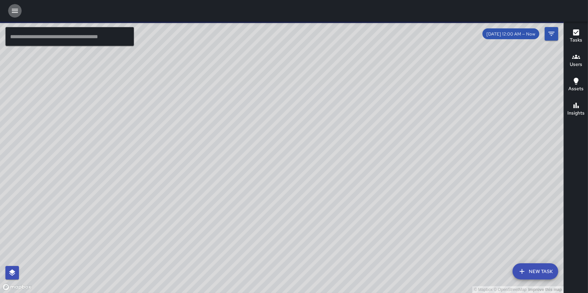
click at [16, 10] on icon "button" at bounding box center [15, 11] width 8 height 8
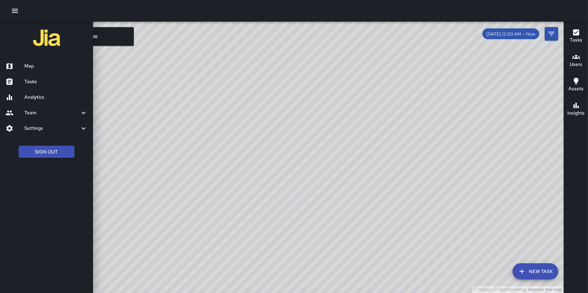
click at [42, 95] on h6 "Analytics" at bounding box center [55, 97] width 63 height 7
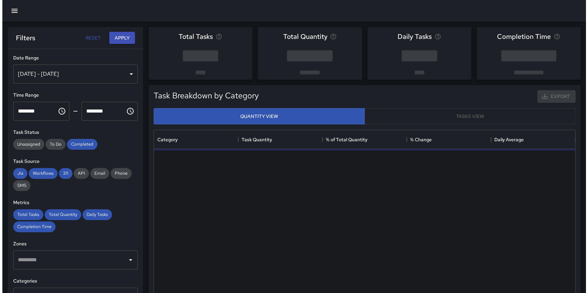
scroll to position [197, 416]
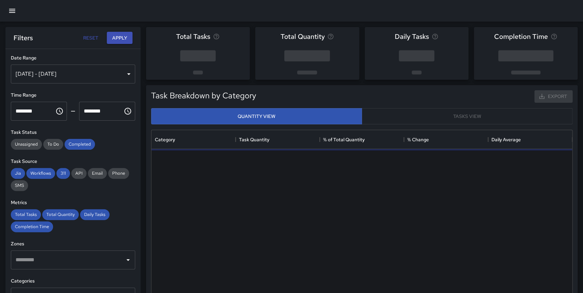
click at [62, 70] on div "[DATE] - [DATE]" at bounding box center [73, 74] width 124 height 19
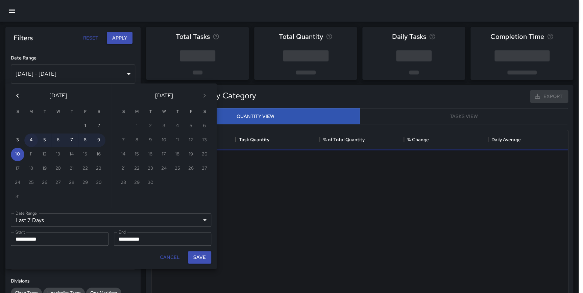
scroll to position [197, 416]
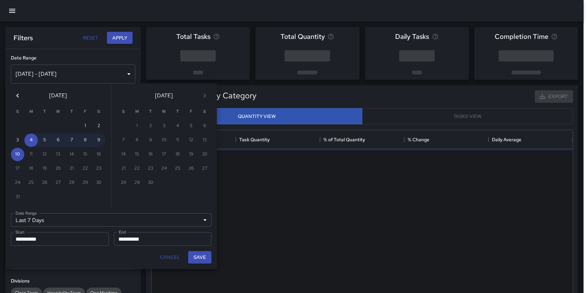
click at [16, 97] on icon "Previous month" at bounding box center [18, 96] width 8 height 8
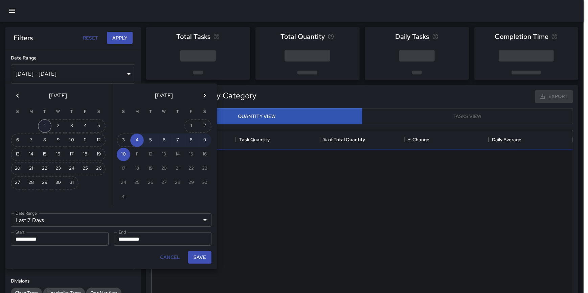
click at [40, 125] on button "1" at bounding box center [45, 126] width 14 height 14
type input "******"
type input "**********"
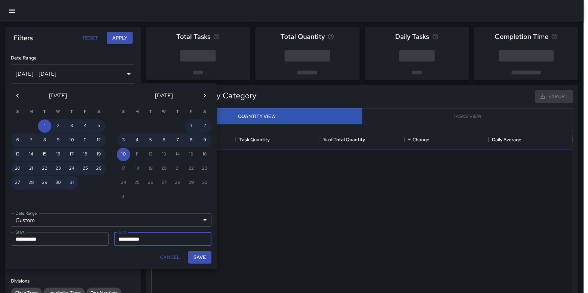
click at [71, 178] on button "31" at bounding box center [72, 183] width 14 height 14
type input "**********"
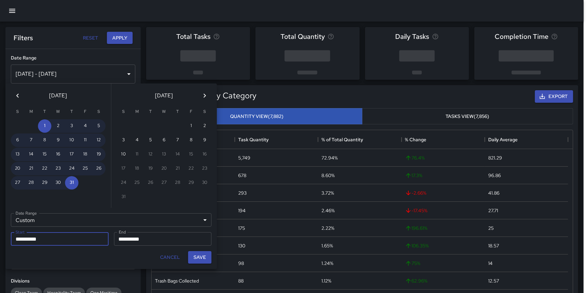
click at [199, 257] on button "Save" at bounding box center [199, 257] width 23 height 13
type input "**********"
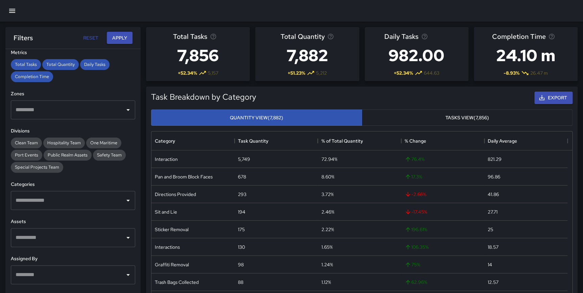
scroll to position [156, 0]
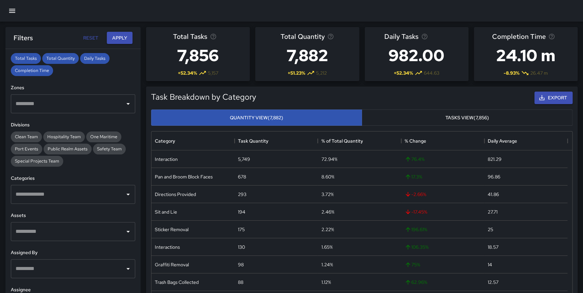
click at [97, 201] on div "​" at bounding box center [73, 194] width 124 height 19
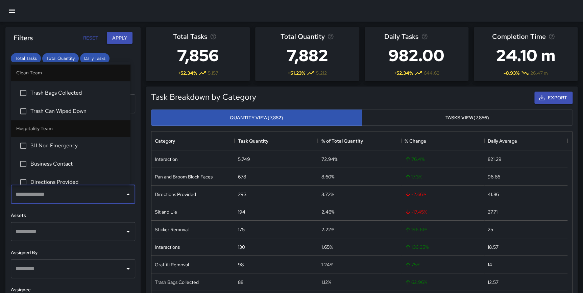
scroll to position [140, 0]
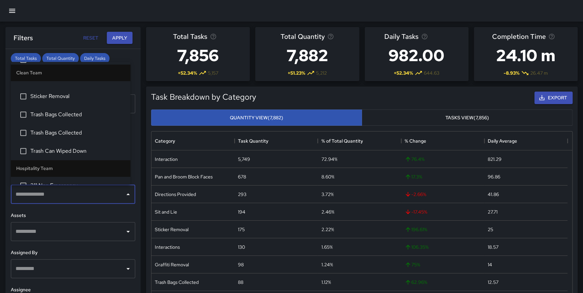
click at [92, 115] on span "Trash Bags Collected" at bounding box center [77, 115] width 95 height 8
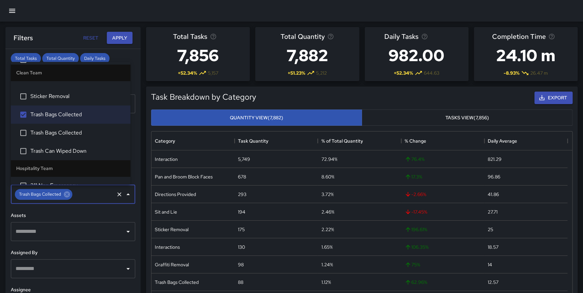
click at [67, 135] on span "Trash Bags Collected" at bounding box center [77, 133] width 95 height 8
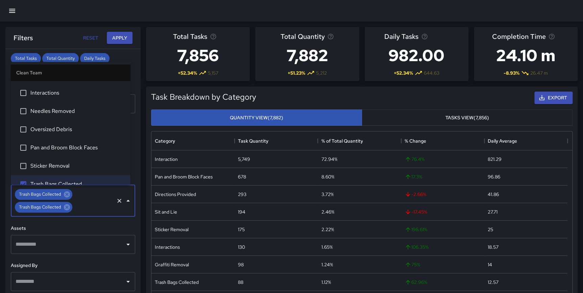
scroll to position [0, 0]
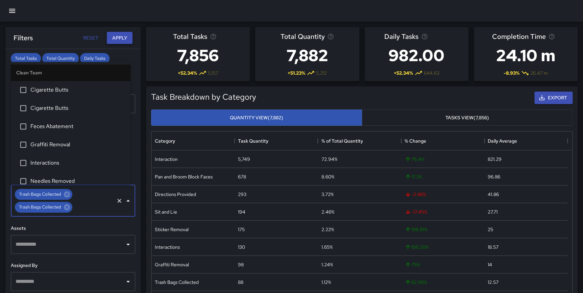
click at [122, 37] on button "Apply" at bounding box center [120, 38] width 26 height 13
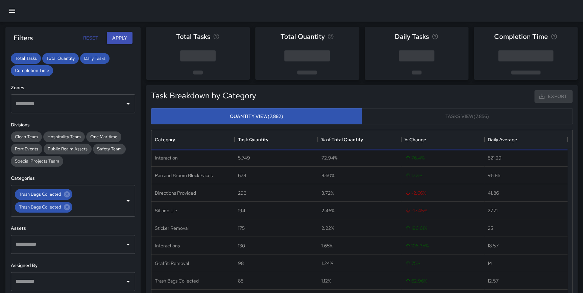
click at [144, 173] on div "Task Breakdown by Category Export Quantity View (7,882) Tasks View (7,856) Cate…" at bounding box center [359, 209] width 437 height 258
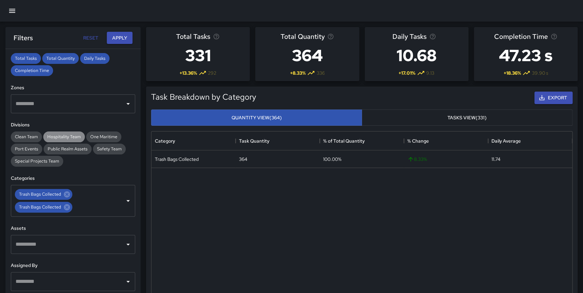
click at [65, 136] on span "Hospitality Team" at bounding box center [64, 137] width 42 height 6
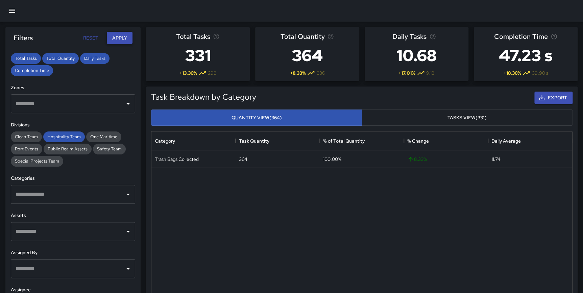
click at [119, 39] on button "Apply" at bounding box center [120, 38] width 26 height 13
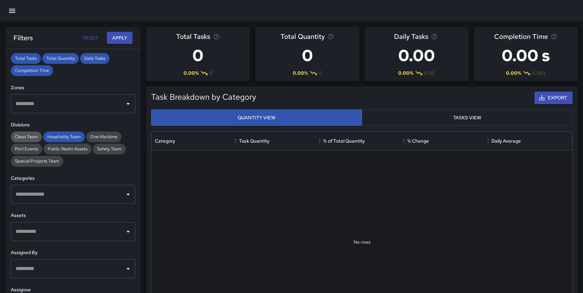
click at [28, 137] on span "Clean Team" at bounding box center [26, 137] width 31 height 6
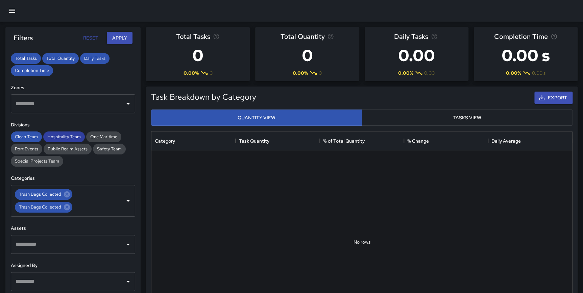
click at [64, 136] on span "Hospitality Team" at bounding box center [64, 137] width 42 height 6
click at [67, 192] on icon at bounding box center [67, 194] width 6 height 6
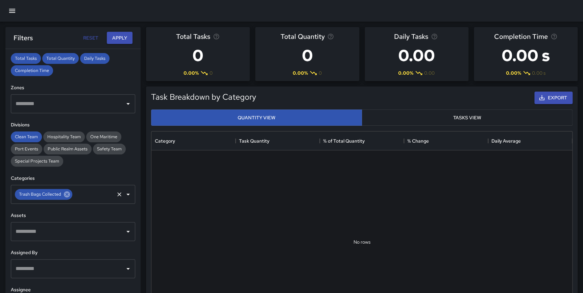
click at [65, 194] on icon at bounding box center [67, 194] width 6 height 6
click at [119, 37] on button "Apply" at bounding box center [120, 38] width 26 height 13
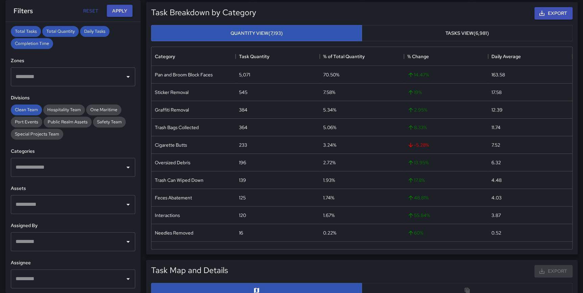
scroll to position [68, 0]
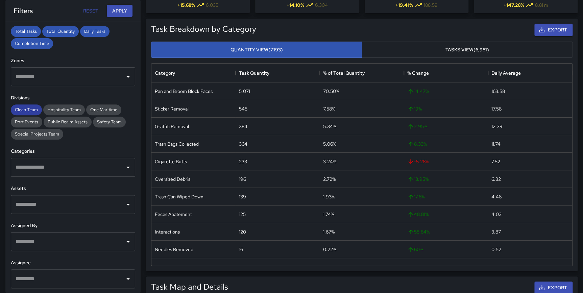
click at [36, 110] on span "Clean Team" at bounding box center [26, 110] width 31 height 6
click at [80, 112] on span "Hospitality Team" at bounding box center [64, 110] width 42 height 6
click at [124, 11] on button "Apply" at bounding box center [120, 11] width 26 height 13
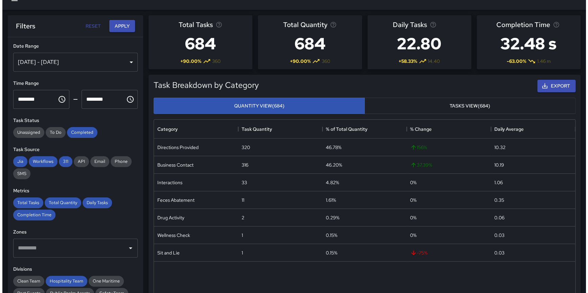
scroll to position [0, 0]
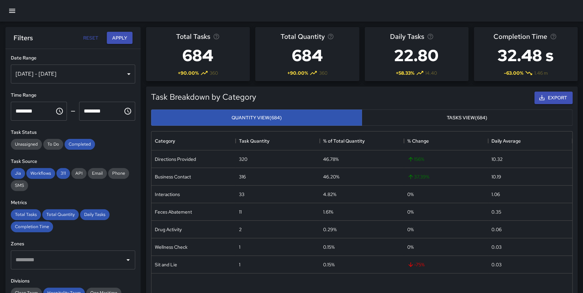
click at [15, 11] on icon "button" at bounding box center [12, 11] width 8 height 8
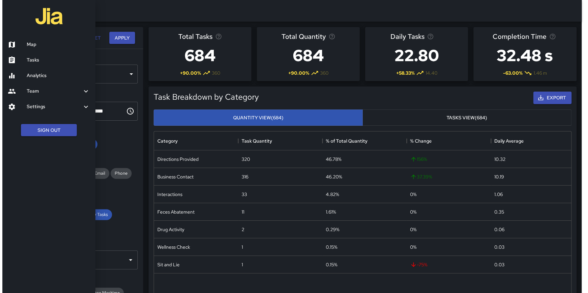
scroll to position [197, 416]
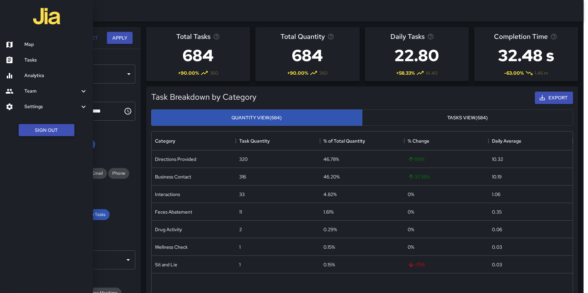
click at [54, 127] on button "Sign Out" at bounding box center [47, 130] width 56 height 13
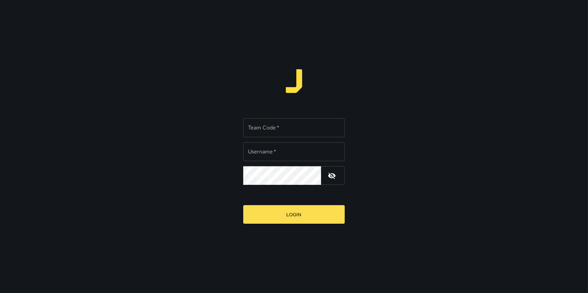
type input "**********"
click at [278, 127] on input "Team Code   *" at bounding box center [293, 127] width 101 height 19
drag, startPoint x: 277, startPoint y: 124, endPoint x: 246, endPoint y: 125, distance: 31.5
click at [246, 125] on input "***" at bounding box center [293, 127] width 101 height 19
type input "*"
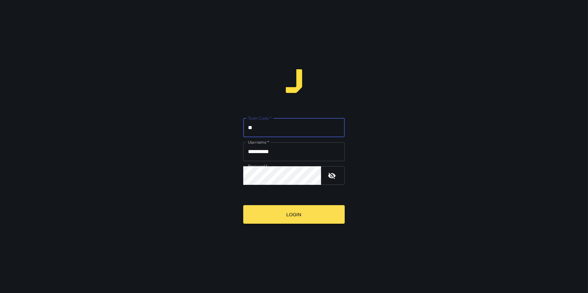
type input "*"
click at [195, 119] on div "**********" at bounding box center [294, 146] width 588 height 293
